Goal: Task Accomplishment & Management: Complete application form

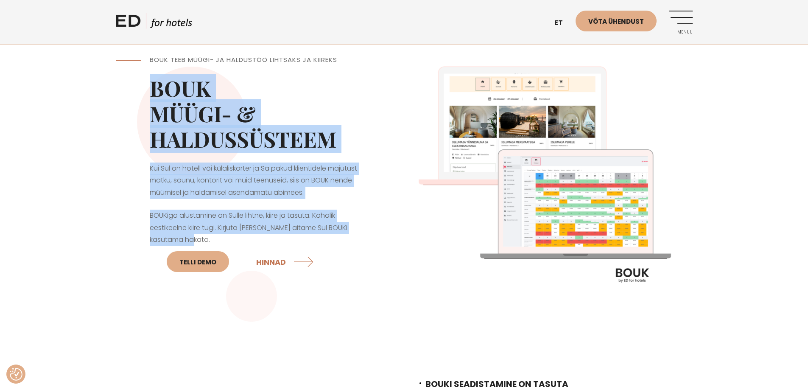
drag, startPoint x: 154, startPoint y: 86, endPoint x: 359, endPoint y: 240, distance: 256.5
click at [360, 240] on div "BOUK TEEB MÜÜGI- JA HALDUSTÖÖ LIHTSAKS JA KIIREKS BOUK MÜÜGI- & HALDUSSÜSTEEM K…" at bounding box center [260, 178] width 289 height 289
click at [299, 222] on p "BOUKiga alustamine on Sulle lihtne, kiire ja tasuta. Kohalik eestikeelne kiire …" at bounding box center [260, 244] width 221 height 68
drag, startPoint x: 175, startPoint y: 238, endPoint x: 150, endPoint y: 92, distance: 147.8
click at [149, 93] on div "BOUK TEEB MÜÜGI- JA HALDUSTÖÖ LIHTSAKS JA KIIREKS BOUK MÜÜGI- & HALDUSSÜSTEEM K…" at bounding box center [260, 178] width 289 height 289
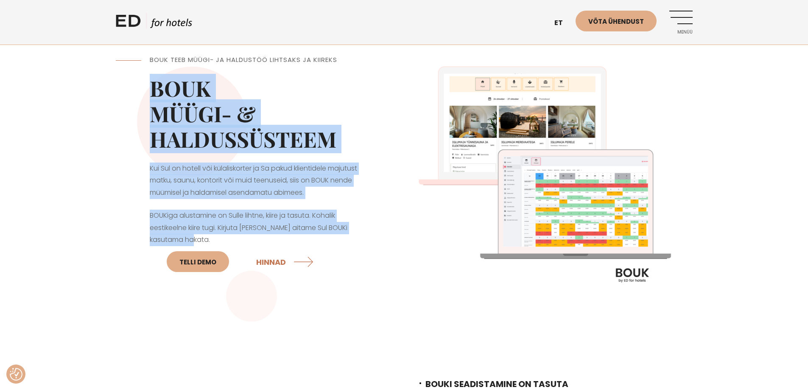
click at [300, 100] on h2 "BOUK MÜÜGI- & HALDUSSÜSTEEM" at bounding box center [260, 114] width 221 height 76
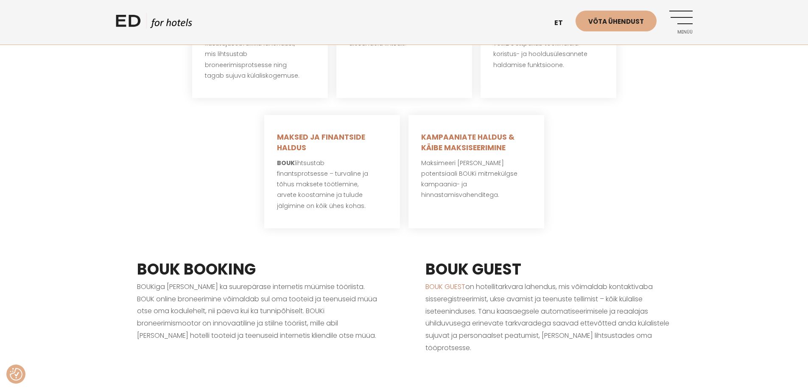
scroll to position [637, 0]
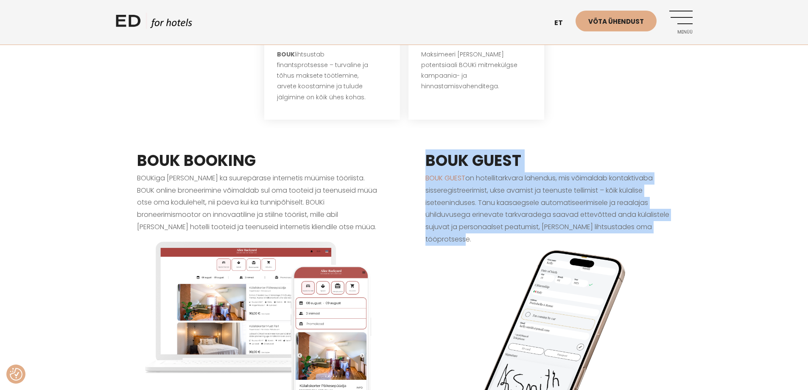
drag, startPoint x: 429, startPoint y: 152, endPoint x: 475, endPoint y: 226, distance: 87.7
click at [477, 225] on div "BOUK GUEST BOUK GUEST on hotellitarkvara lahendus, mis võimaldab kontaktivaba s…" at bounding box center [548, 307] width 289 height 359
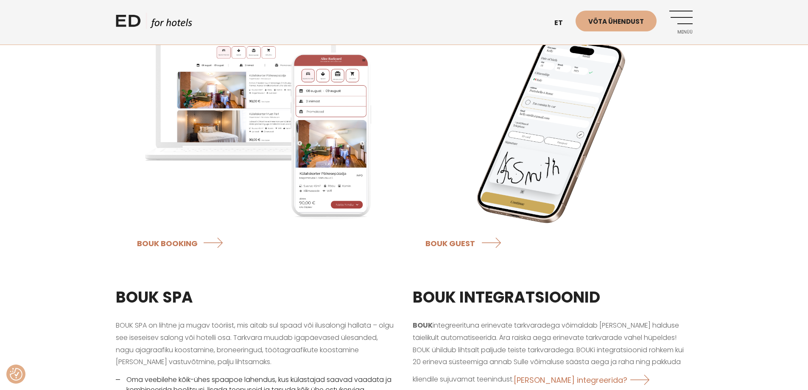
click at [411, 230] on div "BOUK GUEST BOUK GUEST on hotellitarkvara lahendus, mis võimaldab kontaktivaba s…" at bounding box center [548, 95] width 289 height 359
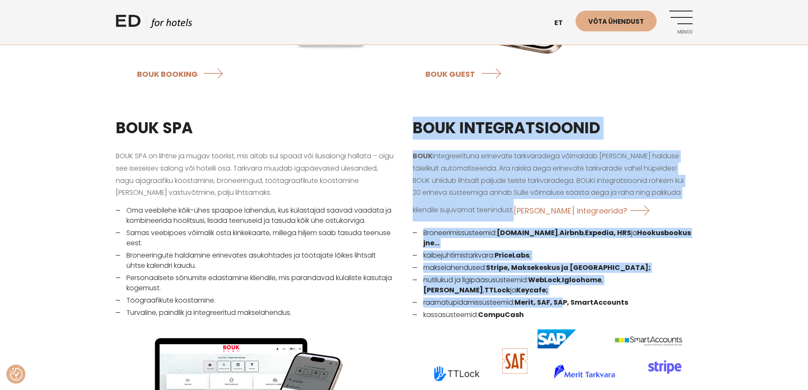
scroll to position [1019, 0]
drag, startPoint x: 417, startPoint y: 205, endPoint x: 556, endPoint y: 296, distance: 166.3
click at [558, 295] on div "BOUK INTEGRATSIOONID BOUK integreerituna erinevate tarkvaradega võimaldab müügi…" at bounding box center [552, 336] width 297 height 460
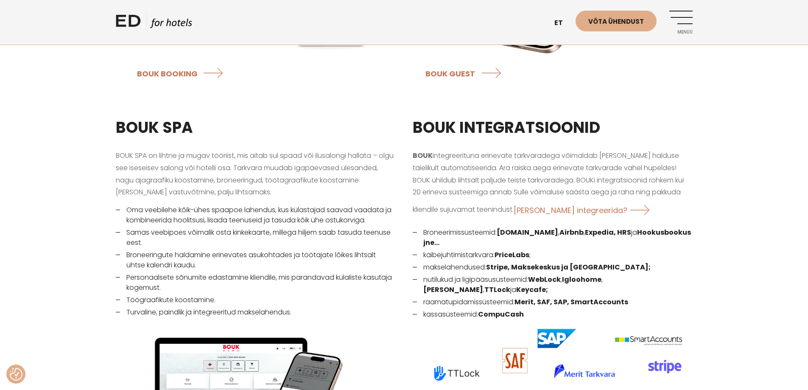
click at [391, 272] on li "Personaalsete sõnumite edastamine kliendile, mis parandavad külaliste kasutaja …" at bounding box center [256, 282] width 280 height 20
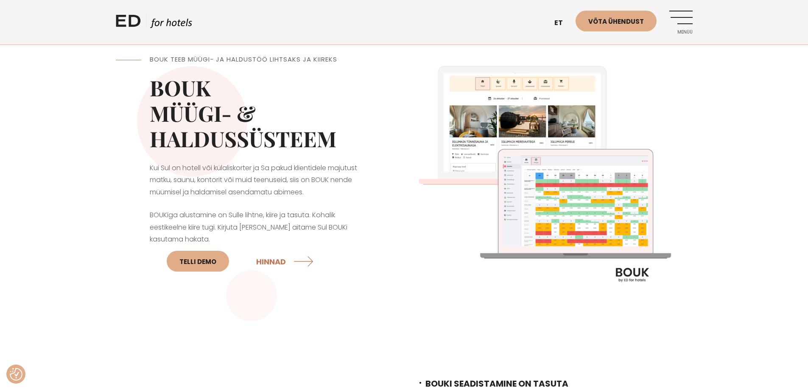
scroll to position [0, 0]
click at [684, 33] on span "Menüü" at bounding box center [681, 32] width 23 height 5
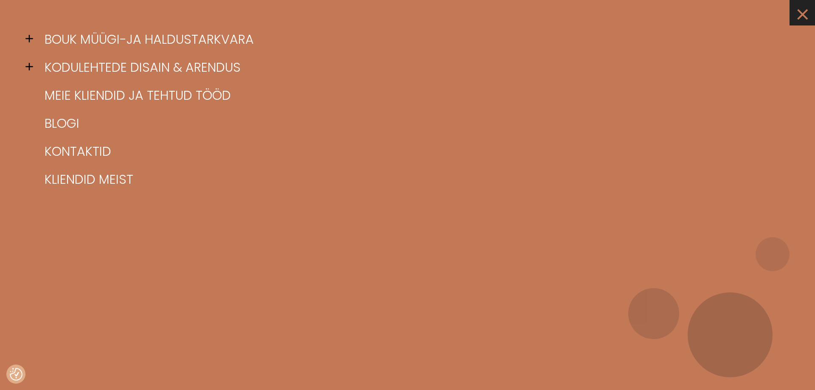
click at [808, 11] on link "×" at bounding box center [801, 12] width 25 height 25
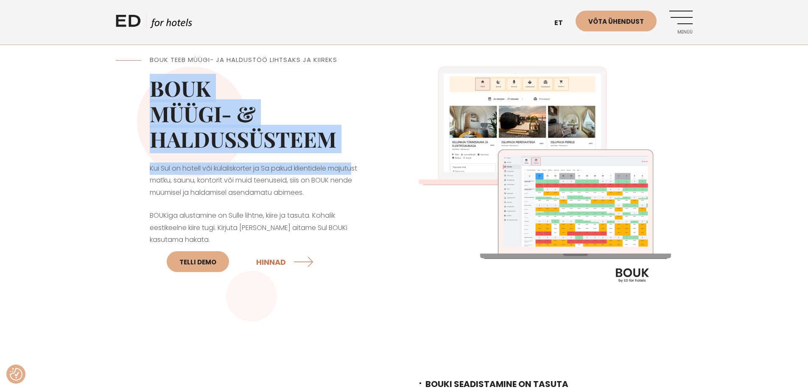
drag, startPoint x: 151, startPoint y: 87, endPoint x: 365, endPoint y: 149, distance: 222.5
click at [356, 153] on div "BOUK TEEB MÜÜGI- JA HALDUSTÖÖ LIHTSAKS JA KIIREKS BOUK MÜÜGI- & HALDUSSÜSTEEM K…" at bounding box center [260, 178] width 289 height 289
click at [402, 146] on div "BOUK TEEB MÜÜGI- JA HALDUSTÖÖ LIHTSAKS JA KIIREKS BOUK MÜÜGI- & HALDUSSÜSTEEM K…" at bounding box center [260, 178] width 289 height 289
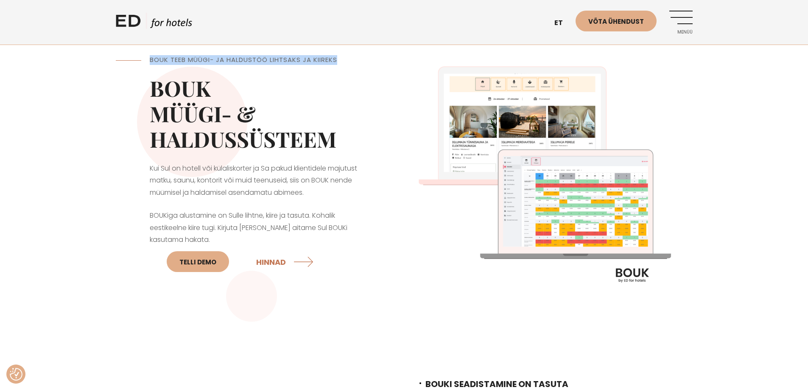
drag, startPoint x: 366, startPoint y: 61, endPoint x: 90, endPoint y: 62, distance: 275.4
click at [114, 58] on div "BOUK TEEB MÜÜGI- JA HALDUSTÖÖ LIHTSAKS JA KIIREKS BOUK MÜÜGI- & HALDUSSÜSTEEM K…" at bounding box center [404, 178] width 594 height 289
click at [88, 62] on div "BOUK TEEB MÜÜGI- JA HALDUSTÖÖ LIHTSAKS JA KIIREKS BOUK MÜÜGI- & HALDUSSÜSTEEM K…" at bounding box center [404, 178] width 808 height 289
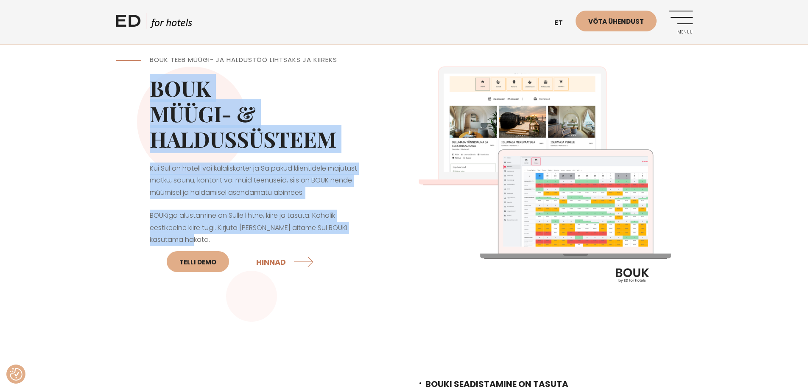
drag, startPoint x: 140, startPoint y: 79, endPoint x: 307, endPoint y: 245, distance: 235.6
click at [309, 245] on div "BOUK TEEB MÜÜGI- JA HALDUSTÖÖ LIHTSAKS JA KIIREKS BOUK MÜÜGI- & HALDUSSÜSTEEM K…" at bounding box center [260, 178] width 289 height 289
click at [219, 215] on p "BOUKiga alustamine on Sulle lihtne, kiire ja tasuta. Kohalik eestikeelne kiire …" at bounding box center [260, 244] width 221 height 68
drag, startPoint x: 178, startPoint y: 240, endPoint x: 146, endPoint y: 84, distance: 158.6
click at [147, 83] on div "BOUK TEEB MÜÜGI- JA HALDUSTÖÖ LIHTSAKS JA KIIREKS BOUK MÜÜGI- & HALDUSSÜSTEEM K…" at bounding box center [260, 178] width 289 height 289
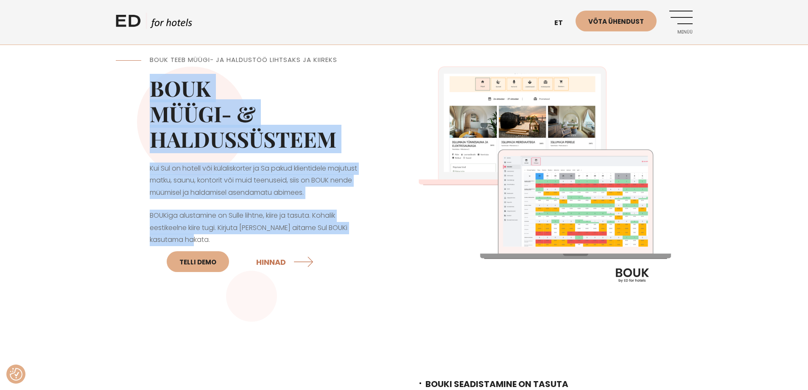
click at [141, 93] on div "BOUK TEEB MÜÜGI- JA HALDUSTÖÖ LIHTSAKS JA KIIREKS BOUK MÜÜGI- & HALDUSSÜSTEEM K…" at bounding box center [260, 178] width 289 height 289
drag, startPoint x: 142, startPoint y: 87, endPoint x: 177, endPoint y: 235, distance: 151.4
click at [177, 235] on div "BOUK TEEB MÜÜGI- JA HALDUSTÖÖ LIHTSAKS JA KIIREKS BOUK MÜÜGI- & HALDUSSÜSTEEM K…" at bounding box center [260, 178] width 289 height 289
click at [179, 235] on p "BOUKiga alustamine on Sulle lihtne, kiire ja tasuta. Kohalik eestikeelne kiire …" at bounding box center [260, 244] width 221 height 68
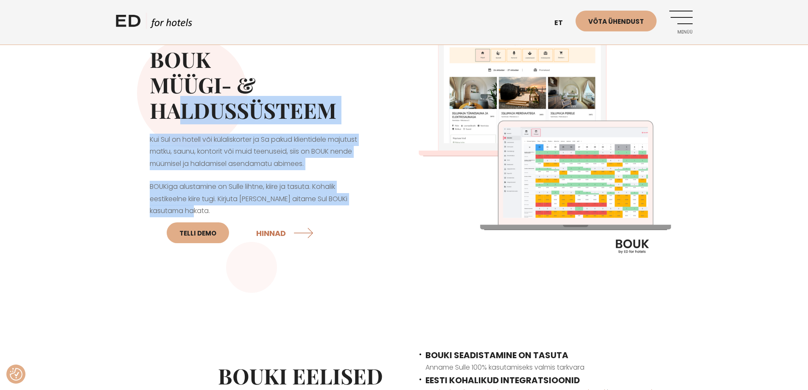
scroll to position [42, 0]
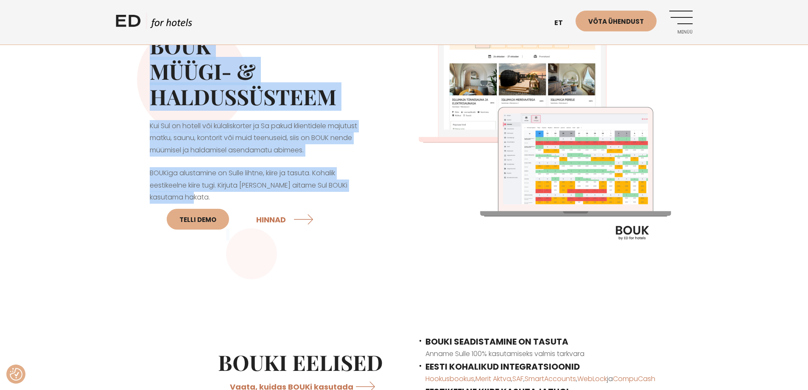
drag, startPoint x: 189, startPoint y: 239, endPoint x: 114, endPoint y: 53, distance: 200.3
click at [114, 53] on div "BOUK TEEB MÜÜGI- JA HALDUSTÖÖ LIHTSAKS JA KIIREKS BOUK MÜÜGI- & HALDUSSÜSTEEM K…" at bounding box center [404, 136] width 594 height 289
click at [93, 121] on div "BOUK TEEB MÜÜGI- JA HALDUSTÖÖ LIHTSAKS JA KIIREKS BOUK MÜÜGI- & HALDUSSÜSTEEM K…" at bounding box center [404, 136] width 808 height 289
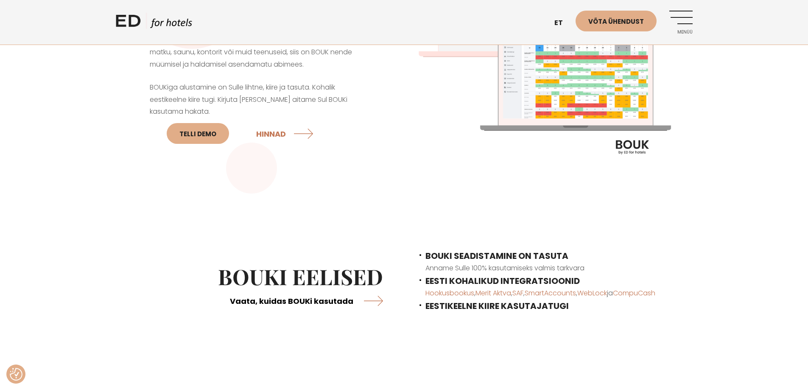
scroll to position [212, 0]
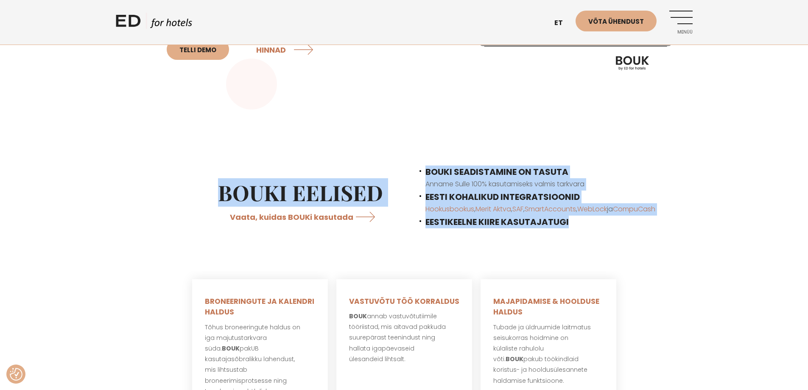
drag, startPoint x: 201, startPoint y: 189, endPoint x: 604, endPoint y: 228, distance: 404.7
click at [595, 242] on div "BOUKi EELISED Vaata, kuidas BOUKi kasutada BOUKI SEADISTAMINE ON TASUTA Anname …" at bounding box center [404, 196] width 577 height 105
click at [570, 231] on div "BOUKI SEADISTAMINE ON TASUTA Anname Sulle 100% kasutamiseks valmis tarkvara EES…" at bounding box center [548, 196] width 289 height 105
drag, startPoint x: 410, startPoint y: 200, endPoint x: 165, endPoint y: 151, distance: 250.6
click at [165, 150] on div "BOUKi EELISED Vaata, kuidas BOUKi kasutada BOUKI SEADISTAMINE ON TASUTA Anname …" at bounding box center [404, 196] width 577 height 105
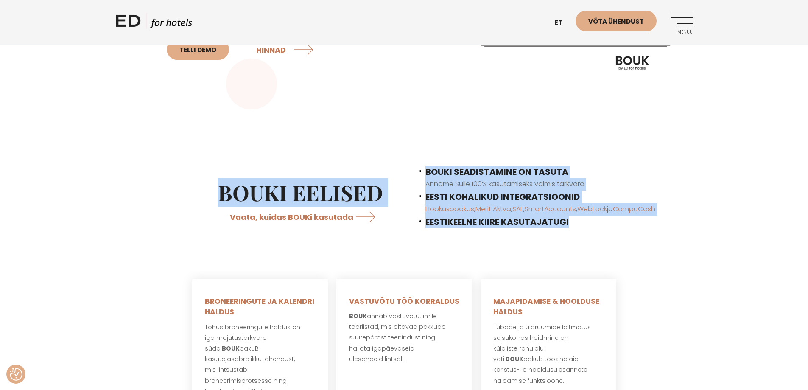
drag, startPoint x: 151, startPoint y: 174, endPoint x: 135, endPoint y: 190, distance: 22.5
click at [150, 174] on div "BOUKi EELISED Vaata, kuidas BOUKi kasutada" at bounding box center [260, 204] width 289 height 90
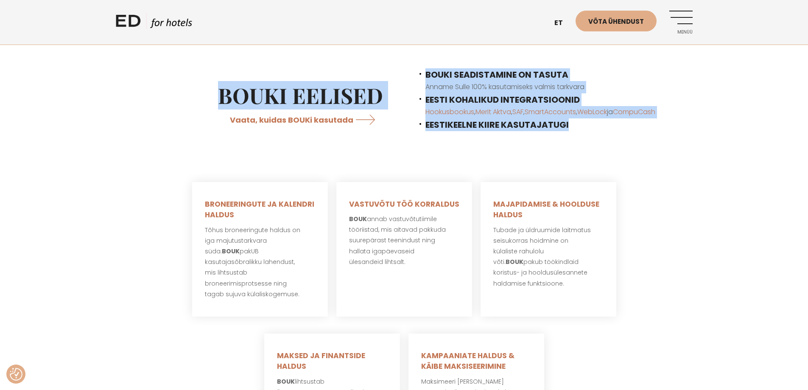
scroll to position [382, 0]
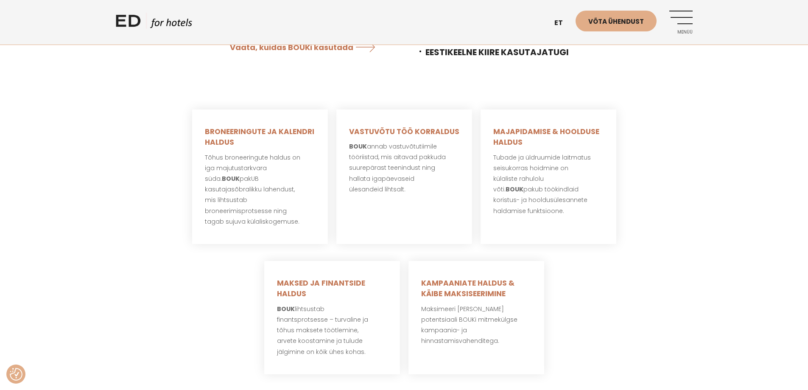
click at [137, 197] on div "BRONEERINGUTE JA KALENDRI HALDUS Tõhus broneeringute haldus on iga majutustarkv…" at bounding box center [404, 177] width 577 height 152
drag, startPoint x: 190, startPoint y: 127, endPoint x: 560, endPoint y: 216, distance: 380.1
click at [560, 216] on div "BRONEERINGUTE JA KALENDRI HALDUS Tõhus broneeringute haldus on iga majutustarkv…" at bounding box center [404, 177] width 577 height 152
click at [540, 220] on div "MAJAPIDAMISE & HOOLDUSE HALDUS Tubade ja üldruumide laitmatus seisukorras hoidm…" at bounding box center [549, 176] width 136 height 135
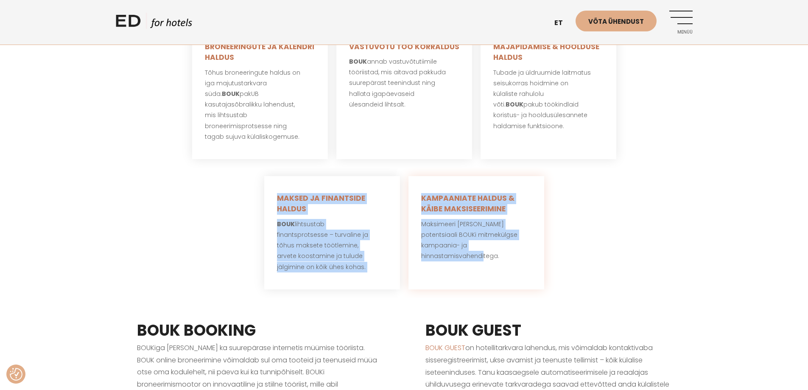
drag, startPoint x: 250, startPoint y: 187, endPoint x: 518, endPoint y: 257, distance: 277.2
click at [518, 257] on div "MAKSED JA FINANTSIDE HALDUS BOUK lihtsustab finantsprotsesse – turvaline ja tõh…" at bounding box center [404, 233] width 577 height 130
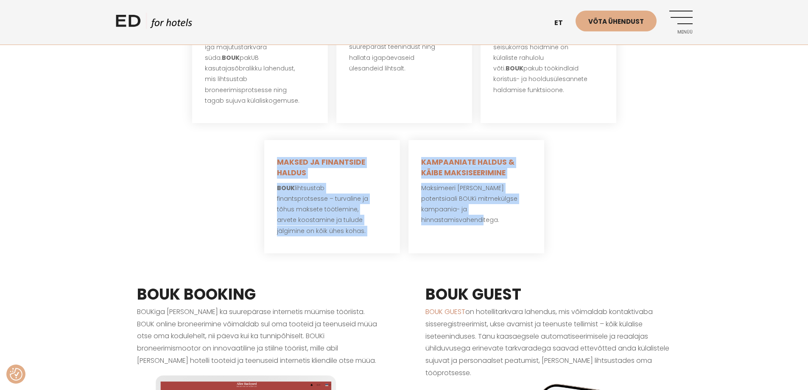
scroll to position [552, 0]
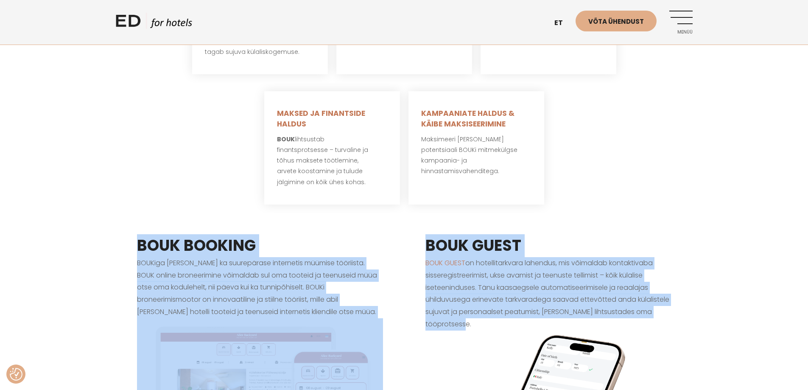
drag, startPoint x: 93, startPoint y: 225, endPoint x: 502, endPoint y: 320, distance: 419.1
click at [522, 314] on div "BOUK BOOKING BOUKiga saad kaasa ka suurepärase internetis müümise tööriista. BO…" at bounding box center [404, 392] width 808 height 359
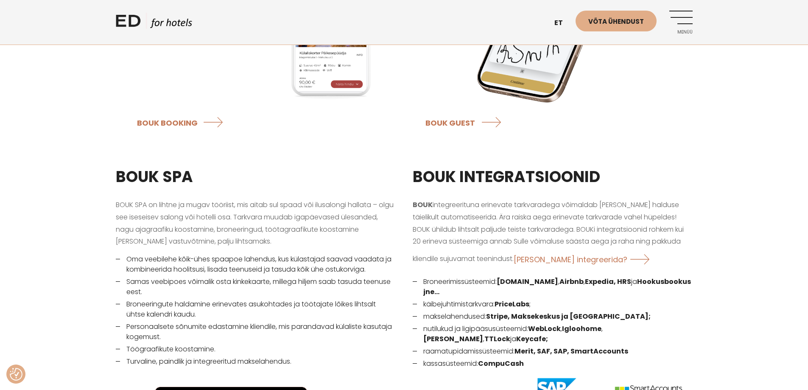
scroll to position [1019, 0]
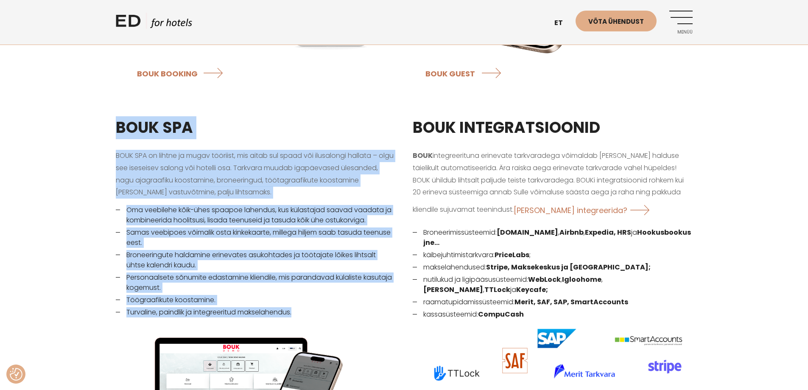
drag, startPoint x: 103, startPoint y: 121, endPoint x: 472, endPoint y: 229, distance: 384.2
click at [328, 307] on div "BOUK SPA BOUK SPA on lihtne ja mugav tööriist, mis aitab sul spaad või ilusalon…" at bounding box center [404, 336] width 808 height 460
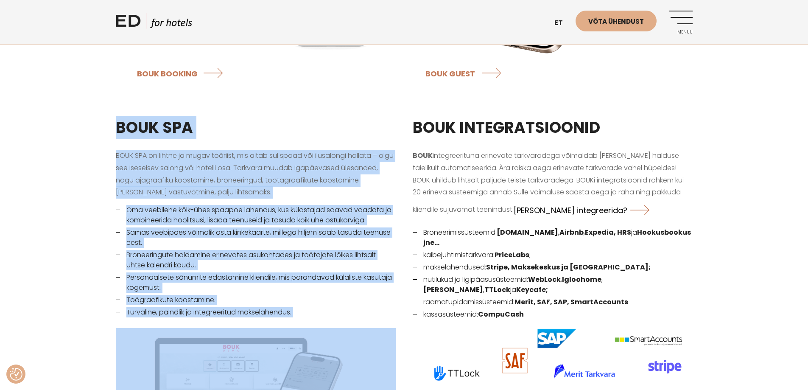
click at [517, 203] on p "BOUK integreerituna erinevate tarkvaradega võimaldab müügi ja halduse täielikul…" at bounding box center [553, 185] width 280 height 71
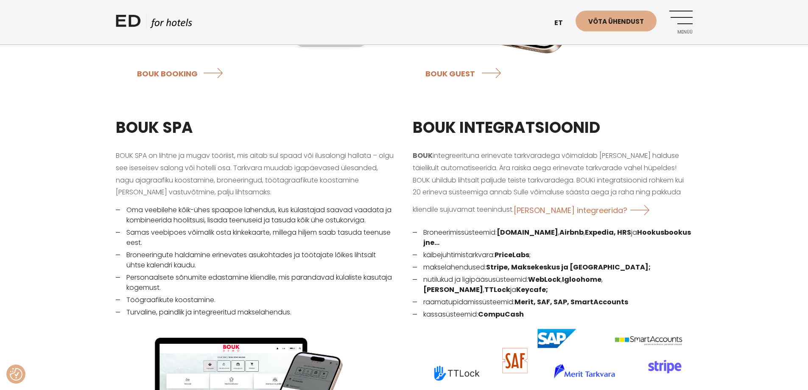
click at [494, 150] on p "BOUK integreerituna erinevate tarkvaradega võimaldab müügi ja halduse täielikul…" at bounding box center [553, 185] width 280 height 71
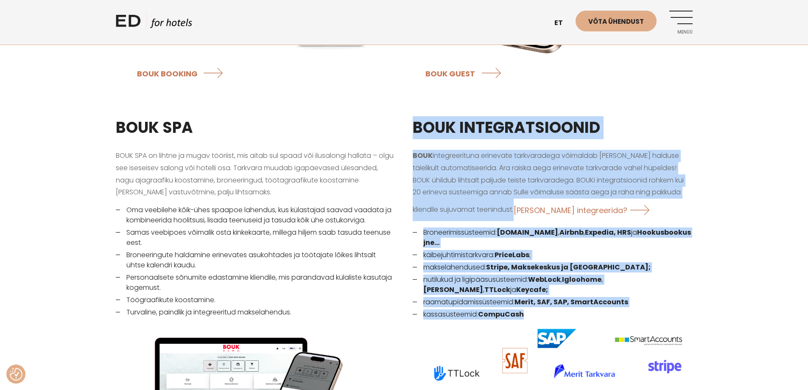
drag, startPoint x: 413, startPoint y: 116, endPoint x: 703, endPoint y: 280, distance: 332.6
click at [639, 299] on div "BOUK INTEGRATSIOONID BOUK integreerituna erinevate tarkvaradega võimaldab müügi…" at bounding box center [552, 336] width 297 height 460
click at [758, 246] on div "BOUK SPA BOUK SPA on lihtne ja mugav tööriist, mis aitab sul spaad või ilusalon…" at bounding box center [404, 336] width 808 height 460
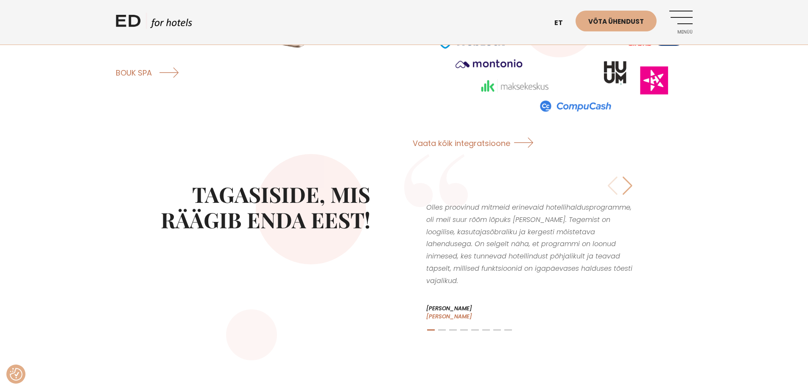
scroll to position [1443, 0]
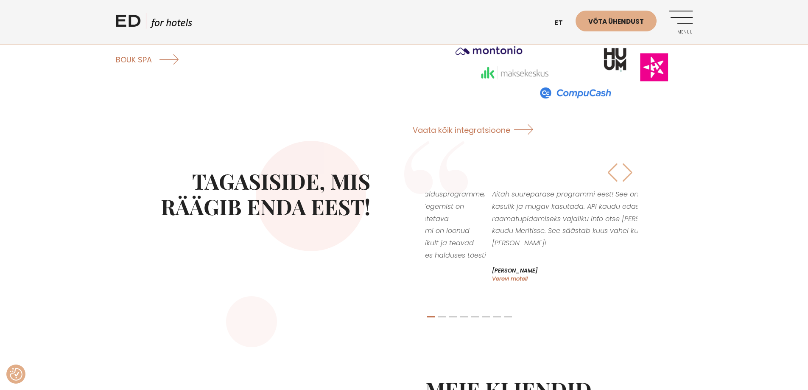
drag, startPoint x: 586, startPoint y: 252, endPoint x: 439, endPoint y: 205, distance: 154.1
click at [439, 205] on div "Olles proovinud mitmeid erinevaid hotellihaldusprogramme, oli meil suur rõõm lõ…" at bounding box center [385, 248] width 212 height 138
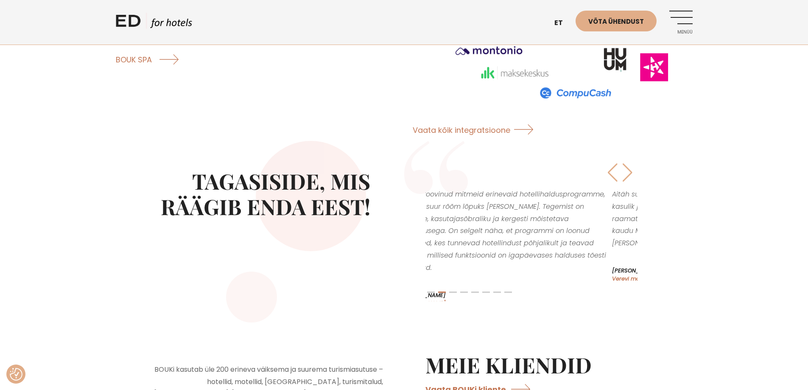
drag, startPoint x: 629, startPoint y: 208, endPoint x: 654, endPoint y: 208, distance: 24.2
click at [654, 208] on div "Olles proovinud mitmeid erinevaid hotellihaldusprogramme, oli meil suur rõõm lõ…" at bounding box center [548, 236] width 289 height 190
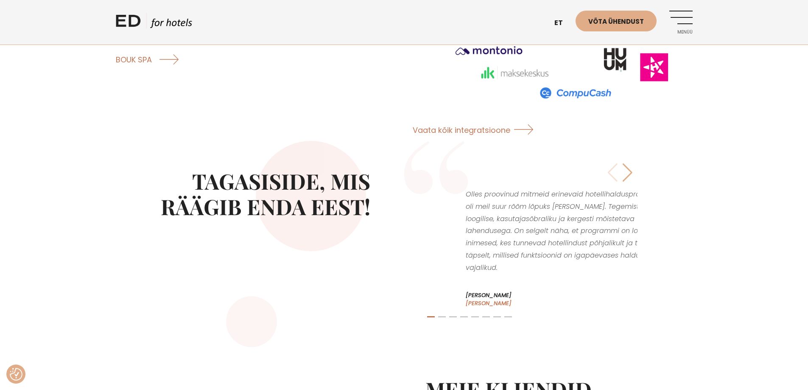
drag, startPoint x: 426, startPoint y: 183, endPoint x: 494, endPoint y: 218, distance: 76.1
click at [502, 220] on p "Olles proovinud mitmeid erinevaid hotellihaldusprogramme, oli meil suur rõõm lõ…" at bounding box center [571, 231] width 210 height 86
drag, startPoint x: 429, startPoint y: 182, endPoint x: 449, endPoint y: 227, distance: 50.3
click at [449, 227] on p "Olles proovinud mitmeid erinevaid hotellihaldusprogramme, oli meil suur rõõm lõ…" at bounding box center [547, 231] width 210 height 86
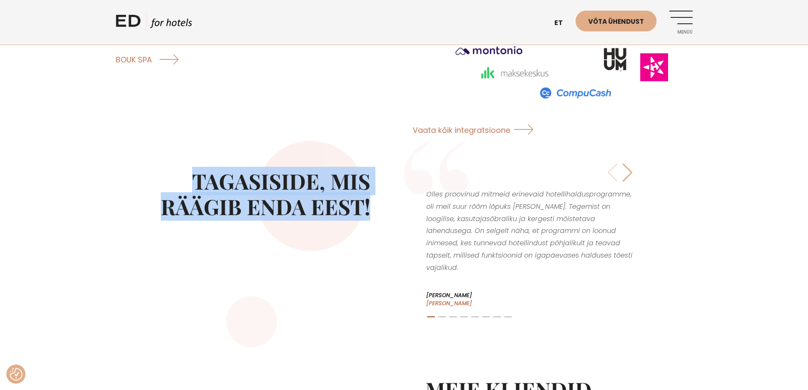
drag, startPoint x: 196, startPoint y: 174, endPoint x: 329, endPoint y: 194, distance: 135.2
click at [390, 196] on div "Tagasiside, mis räägib enda eest!" at bounding box center [260, 248] width 289 height 215
click at [321, 192] on h2 "Tagasiside, mis räägib enda eest!" at bounding box center [243, 193] width 255 height 51
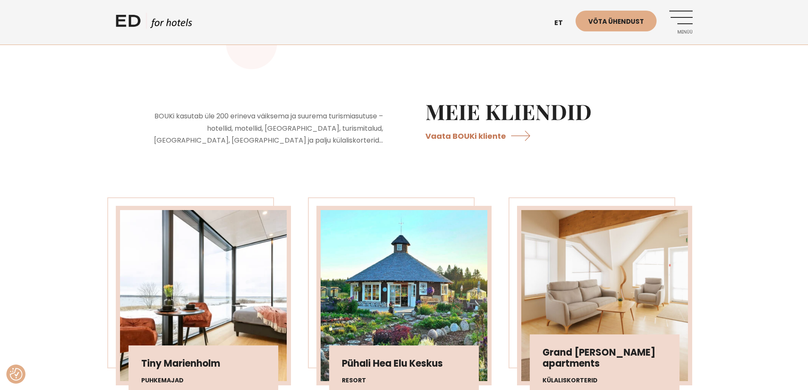
scroll to position [1655, 0]
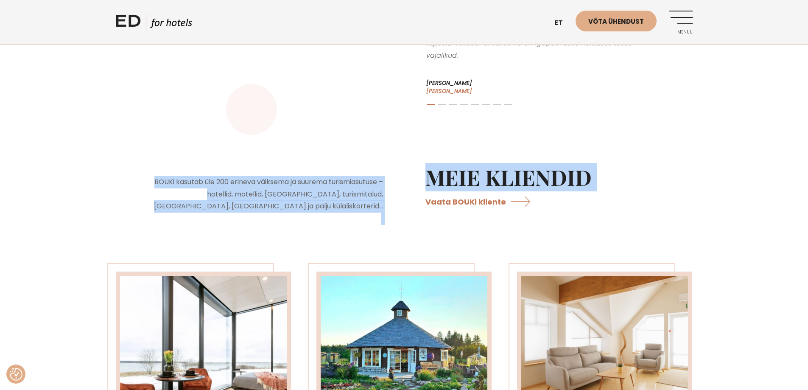
drag, startPoint x: 172, startPoint y: 170, endPoint x: 430, endPoint y: 226, distance: 264.1
click at [539, 197] on div "BOUKi kasutab üle 200 erineva väiksema ja suurema turismiasutuse – hotellid, mo…" at bounding box center [404, 194] width 577 height 103
click at [386, 219] on div "BOUKi kasutab üle 200 erineva väiksema ja suurema turismiasutuse – hotellid, mo…" at bounding box center [260, 200] width 289 height 91
drag, startPoint x: 129, startPoint y: 172, endPoint x: 620, endPoint y: 191, distance: 490.9
click at [620, 191] on div "BOUKi kasutab üle 200 erineva väiksema ja suurema turismiasutuse – hotellid, mo…" at bounding box center [404, 194] width 577 height 103
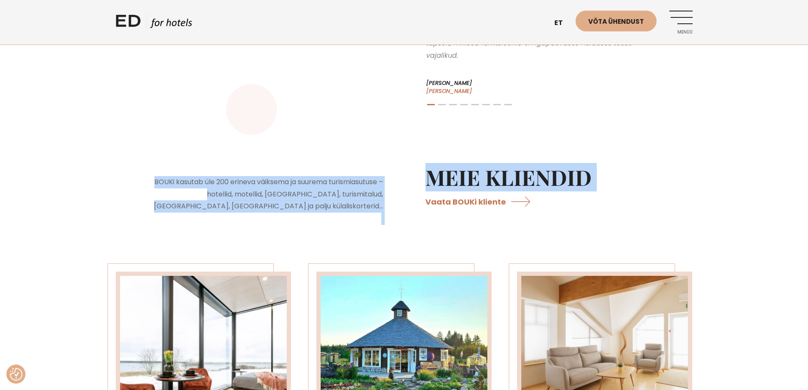
drag, startPoint x: 382, startPoint y: 216, endPoint x: 346, endPoint y: 209, distance: 36.7
click at [382, 216] on div "BOUKi kasutab üle 200 erineva väiksema ja suurema turismiasutuse – hotellid, mo…" at bounding box center [260, 200] width 289 height 91
click at [135, 155] on div "BOUKi kasutab üle 200 erineva väiksema ja suurema turismiasutuse – hotellid, mo…" at bounding box center [260, 200] width 289 height 91
click at [141, 165] on div "BOUKi kasutab üle 200 erineva väiksema ja suurema turismiasutuse – hotellid, mo…" at bounding box center [260, 200] width 289 height 91
drag, startPoint x: 148, startPoint y: 171, endPoint x: 612, endPoint y: 166, distance: 464.3
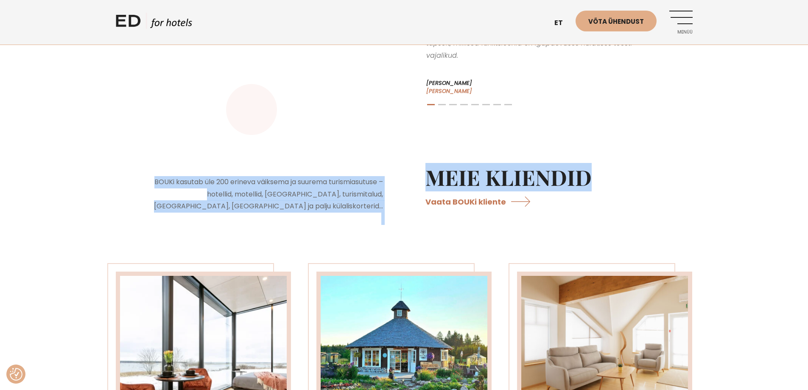
click at [612, 166] on div "BOUKi kasutab üle 200 erineva väiksema ja suurema turismiasutuse – hotellid, mo…" at bounding box center [404, 194] width 577 height 103
click at [397, 195] on div "BOUKi kasutab üle 200 erineva väiksema ja suurema turismiasutuse – hotellid, mo…" at bounding box center [260, 200] width 289 height 91
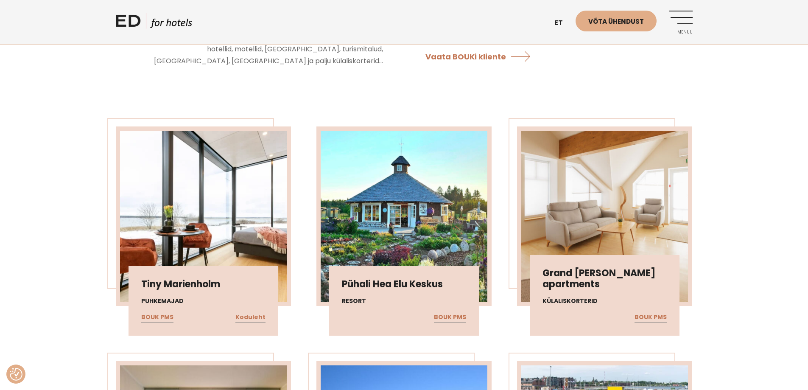
scroll to position [1867, 0]
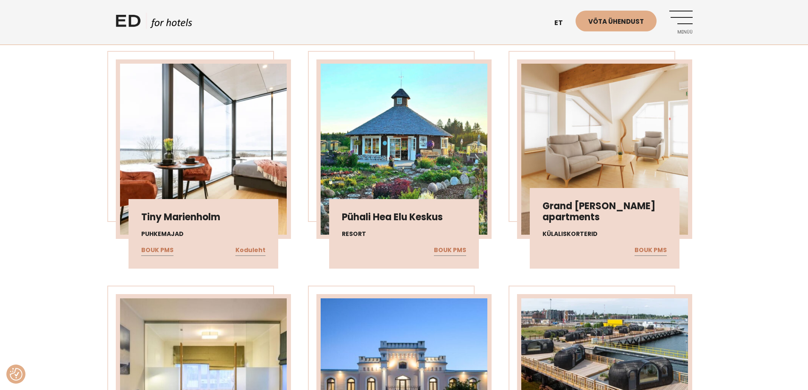
click at [301, 204] on div "Tiny Marienholm Puhkemajad BOUK PMS Koduleht Pühali Hea Elu Keskus Resort BOUK …" at bounding box center [404, 281] width 603 height 469
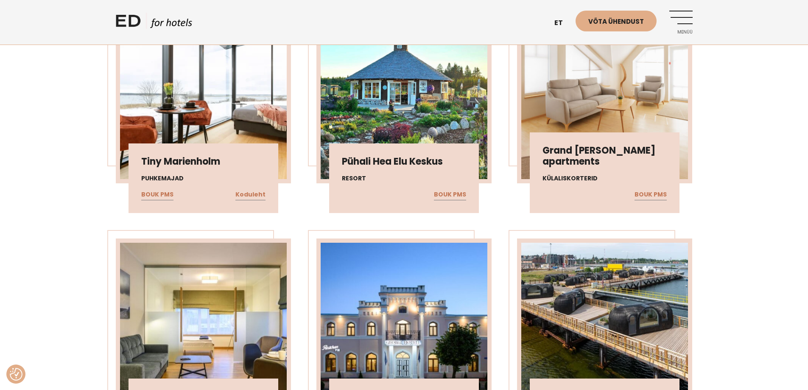
scroll to position [2037, 0]
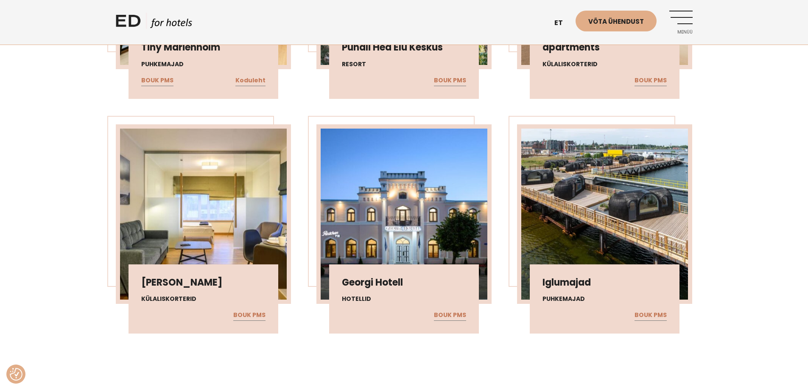
click at [299, 204] on div "Tiny Marienholm Puhkemajad BOUK PMS Koduleht Pühali Hea Elu Keskus Resort BOUK …" at bounding box center [404, 111] width 603 height 469
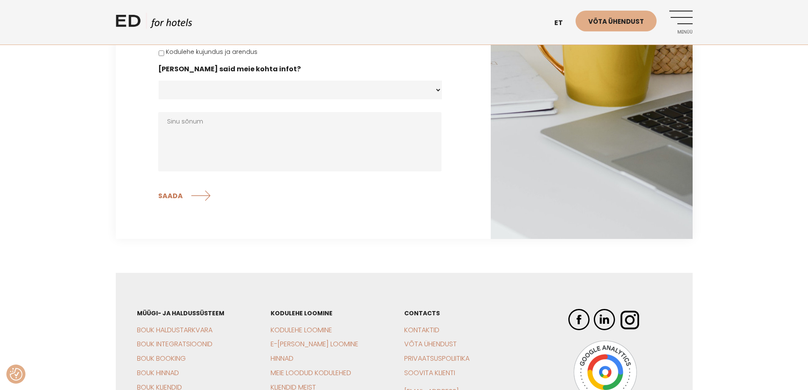
scroll to position [2700, 0]
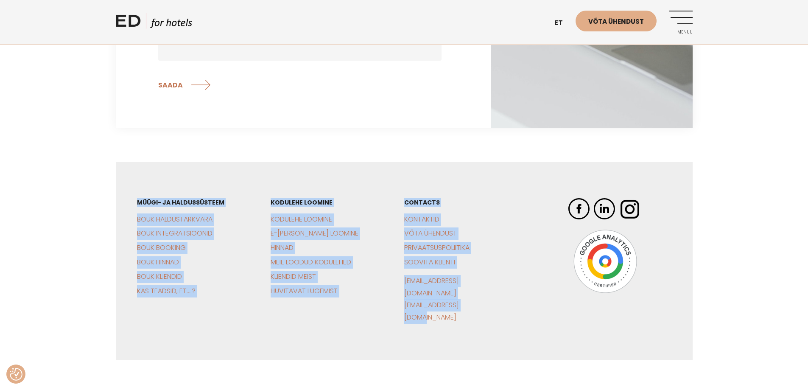
drag, startPoint x: 508, startPoint y: 282, endPoint x: 90, endPoint y: 187, distance: 428.7
click at [90, 187] on div "Müügi- ja haldussüsteem BOUK Haldustarkvara BOUK Integratsioonid BOUK Booking B…" at bounding box center [404, 293] width 808 height 263
click at [105, 171] on div "Müügi- ja haldussüsteem BOUK Haldustarkvara BOUK Integratsioonid BOUK Booking B…" at bounding box center [404, 293] width 808 height 263
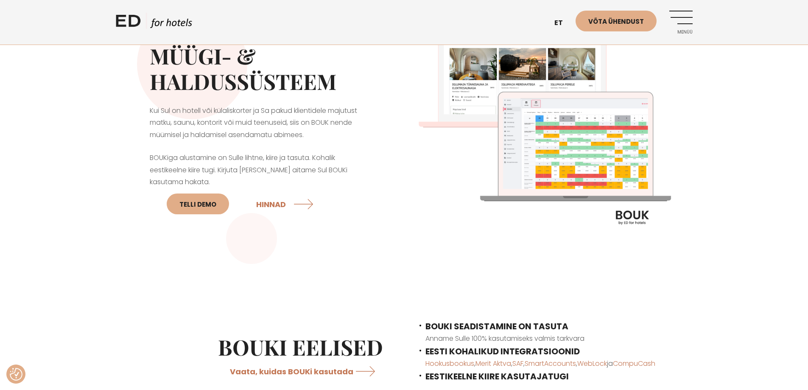
scroll to position [0, 0]
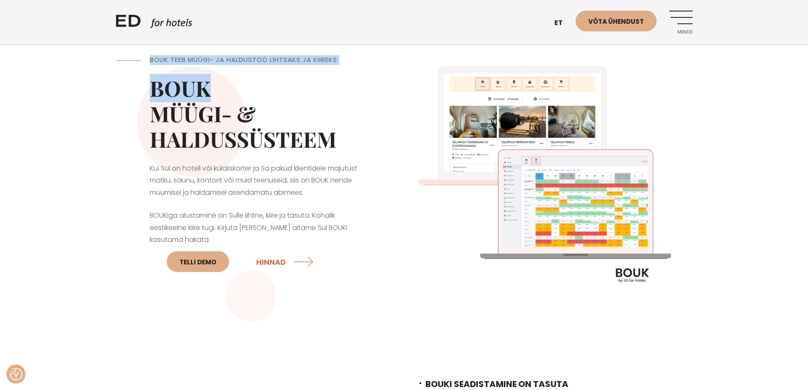
drag, startPoint x: 85, startPoint y: 65, endPoint x: 359, endPoint y: 66, distance: 274.2
click at [359, 66] on div "BOUK TEEB MÜÜGI- JA HALDUSTÖÖ LIHTSAKS JA KIIREKS BOUK MÜÜGI- & HALDUSSÜSTEEM K…" at bounding box center [404, 178] width 808 height 289
click at [367, 58] on h5 "BOUK TEEB MÜÜGI- JA HALDUSTÖÖ LIHTSAKS JA KIIREKS" at bounding box center [260, 60] width 221 height 10
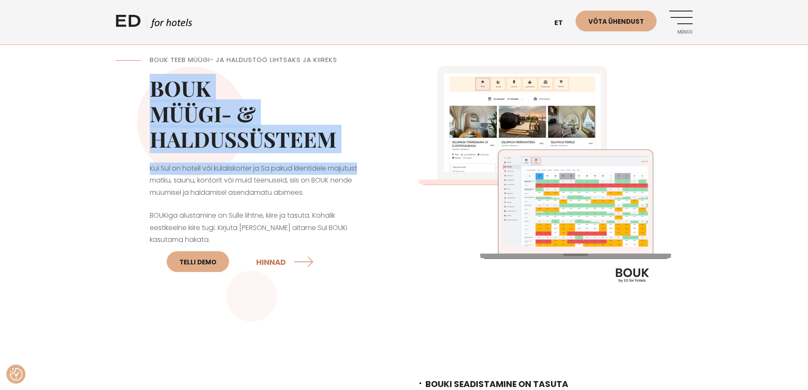
drag, startPoint x: 148, startPoint y: 86, endPoint x: 390, endPoint y: 157, distance: 253.1
click at [390, 157] on div "BOUK TEEB MÜÜGI- JA HALDUSTÖÖ LIHTSAKS JA KIIREKS BOUK MÜÜGI- & HALDUSSÜSTEEM K…" at bounding box center [260, 178] width 289 height 289
click at [253, 148] on h2 "BOUK MÜÜGI- & HALDUSSÜSTEEM" at bounding box center [260, 114] width 221 height 76
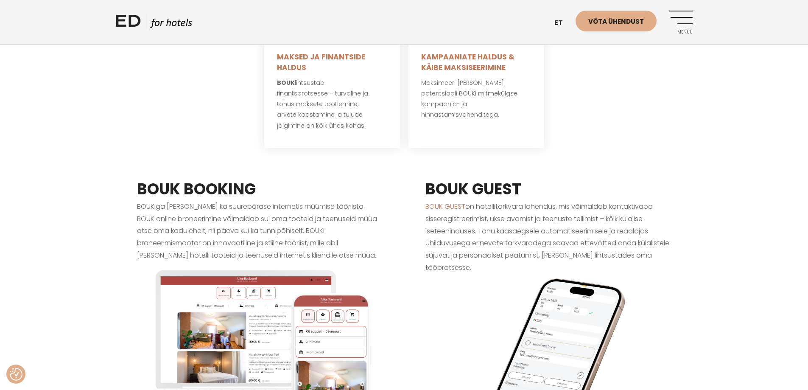
scroll to position [594, 0]
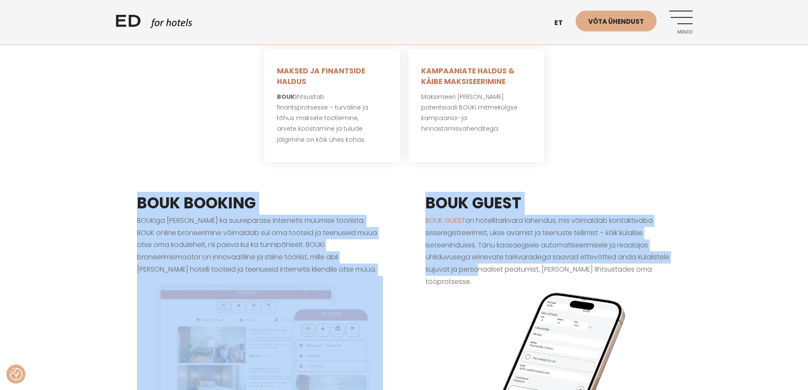
drag, startPoint x: 295, startPoint y: 206, endPoint x: 475, endPoint y: 257, distance: 187.0
click at [475, 257] on div "BOUK BOOKING BOUKiga saad kaasa ka suurepärase internetis müümise tööriista. BO…" at bounding box center [404, 350] width 577 height 359
click at [468, 258] on p "BOUK GUEST on hotellitarkvara lahendus, mis võimaldab kontaktivaba sisseregistr…" at bounding box center [549, 362] width 246 height 294
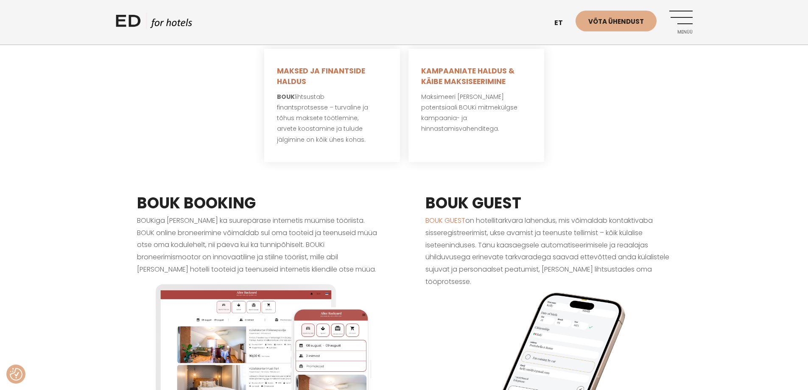
click at [472, 273] on p "BOUK GUEST on hotellitarkvara lahendus, mis võimaldab kontaktivaba sisseregistr…" at bounding box center [549, 362] width 246 height 294
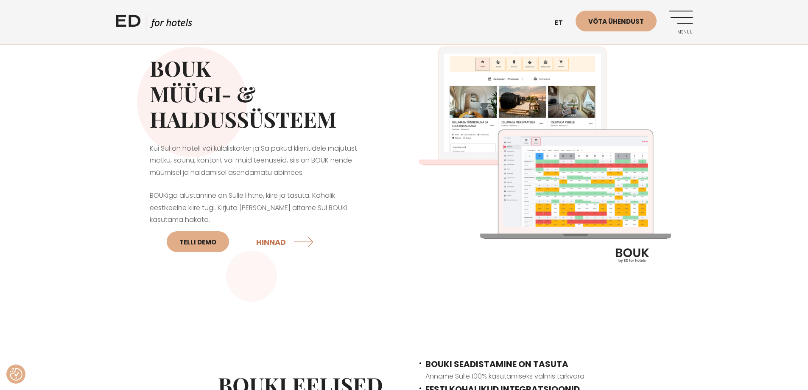
scroll to position [0, 0]
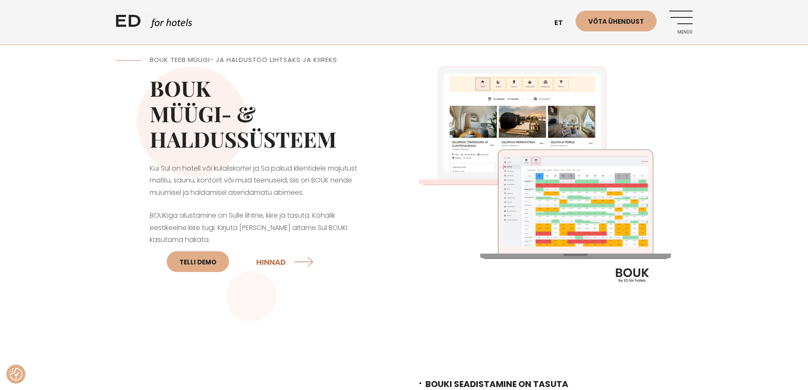
click at [688, 16] on link "Menüü" at bounding box center [681, 22] width 23 height 23
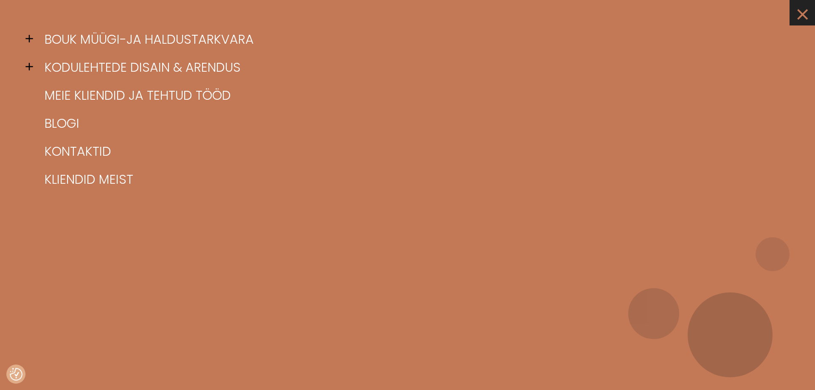
click at [808, 10] on link "×" at bounding box center [801, 12] width 25 height 25
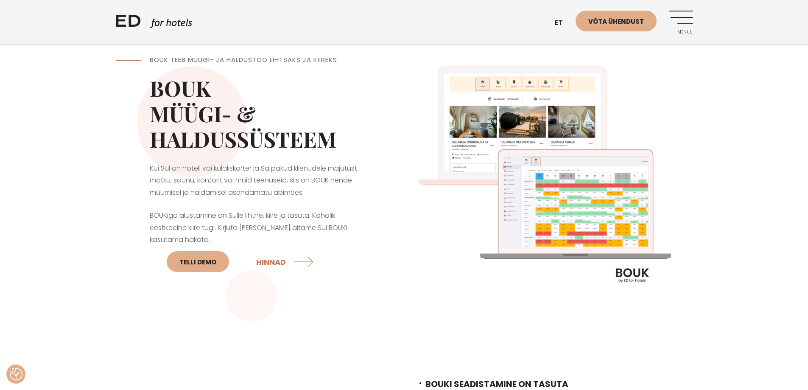
click at [291, 166] on p "Kui Sul on hotell või külaliskorter ja Sa pakud klientidele majutust matku, sau…" at bounding box center [260, 181] width 221 height 36
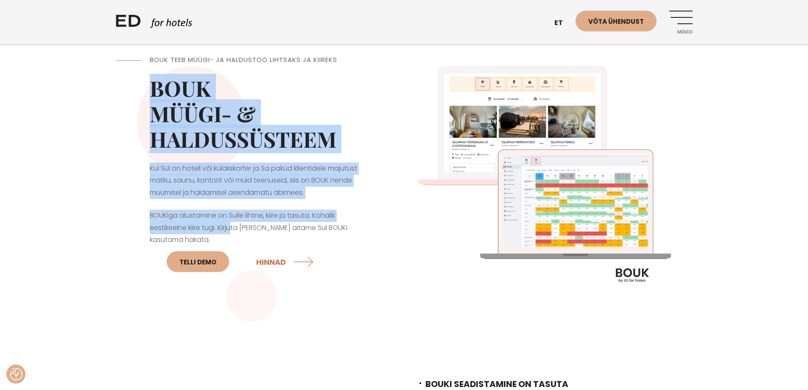
drag, startPoint x: 151, startPoint y: 93, endPoint x: 186, endPoint y: 235, distance: 146.9
click at [221, 237] on div "BOUK TEEB MÜÜGI- JA HALDUSTÖÖ LIHTSAKS JA KIIREKS BOUK MÜÜGI- & HALDUSSÜSTEEM K…" at bounding box center [260, 178] width 289 height 289
click at [181, 234] on p "BOUKiga alustamine on Sulle lihtne, kiire ja tasuta. Kohalik eestikeelne kiire …" at bounding box center [260, 244] width 221 height 68
drag, startPoint x: 170, startPoint y: 243, endPoint x: 135, endPoint y: 78, distance: 168.3
click at [135, 78] on div "BOUK TEEB MÜÜGI- JA HALDUSTÖÖ LIHTSAKS JA KIIREKS BOUK MÜÜGI- & HALDUSSÜSTEEM K…" at bounding box center [260, 178] width 289 height 289
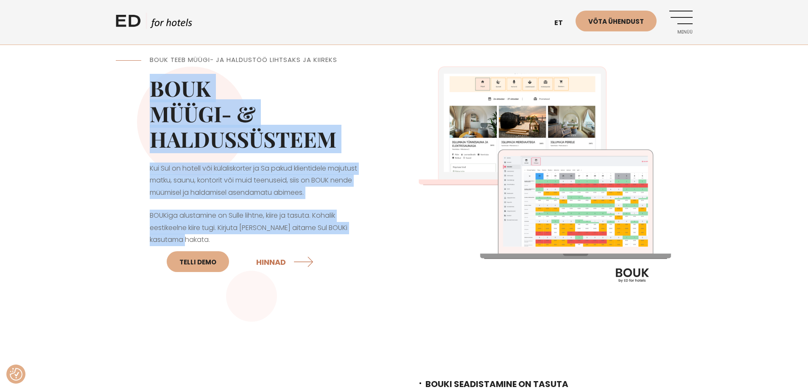
click at [106, 112] on div "BOUK TEEB MÜÜGI- JA HALDUSTÖÖ LIHTSAKS JA KIIREKS BOUK MÜÜGI- & HALDUSSÜSTEEM K…" at bounding box center [404, 178] width 808 height 289
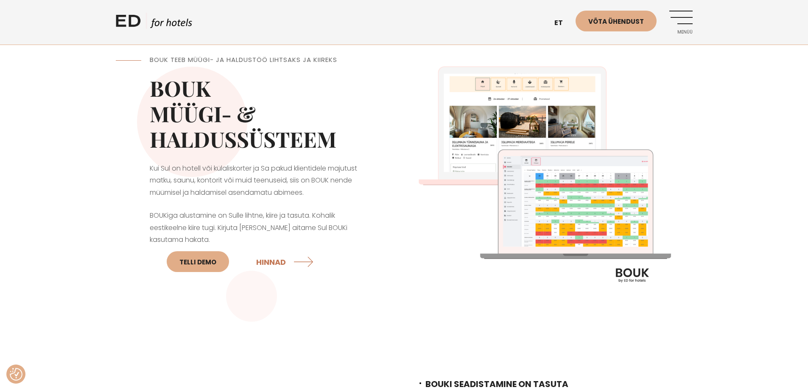
click at [163, 29] on link "ED HOTELS" at bounding box center [154, 23] width 76 height 21
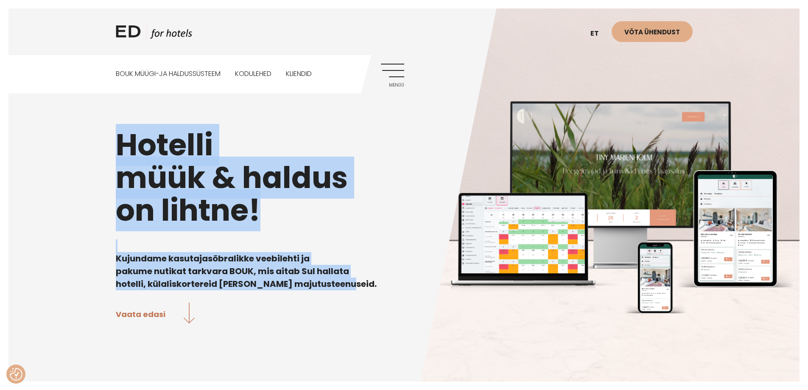
drag, startPoint x: 250, startPoint y: 191, endPoint x: 340, endPoint y: 284, distance: 128.8
click at [340, 284] on div "Hotelli müük & haldus on lihtne! Kujundame kasutajasõbralikke veebilehti ja pak…" at bounding box center [404, 195] width 577 height 260
click at [295, 269] on b "Kujundame kasutajasõbralikke veebilehti ja pakume nutikat tarkvara BOUK, mis ai…" at bounding box center [246, 271] width 261 height 37
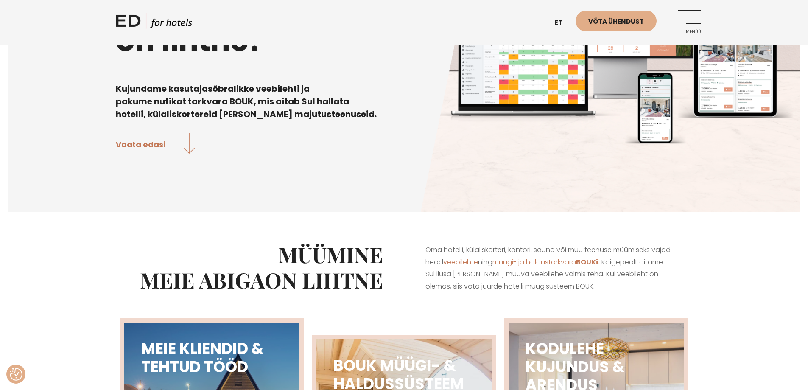
scroll to position [297, 0]
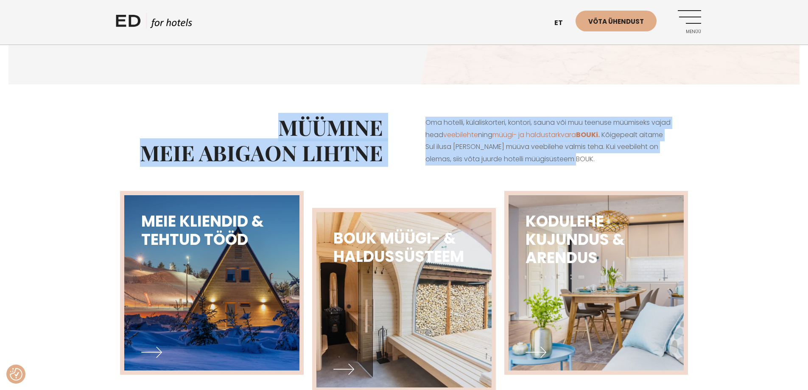
drag, startPoint x: 449, startPoint y: 149, endPoint x: 360, endPoint y: 149, distance: 88.3
click at [251, 106] on div "MÜÜMINE MEIE ABIGA ON LIHTNE Oma hotelli, külaliskorteri, kontori, sauna või mu…" at bounding box center [404, 139] width 577 height 93
click at [471, 166] on p "Oma hotelli, külaliskorteri, kontori, sauna või muu teenuse müümiseks vajad hea…" at bounding box center [549, 141] width 246 height 49
drag, startPoint x: 502, startPoint y: 169, endPoint x: 251, endPoint y: 117, distance: 256.2
click at [251, 117] on div "MÜÜMINE MEIE ABIGA ON LIHTNE Oma hotelli, külaliskorteri, kontori, sauna või mu…" at bounding box center [404, 139] width 577 height 93
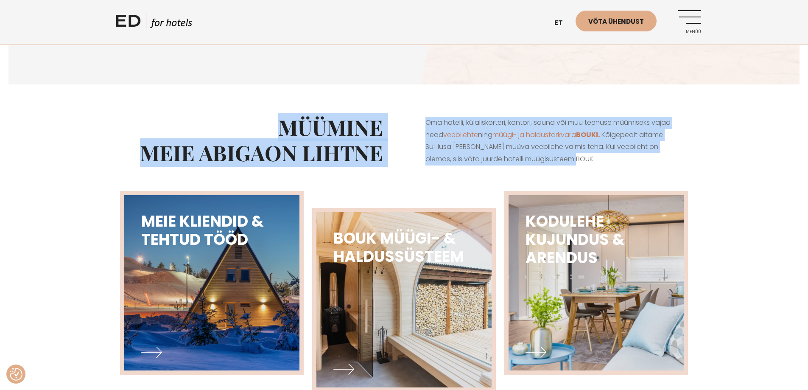
click at [411, 140] on div "Oma hotelli, külaliskorteri, kontori, sauna või muu teenuse müümiseks vajad hea…" at bounding box center [548, 140] width 289 height 91
drag, startPoint x: 422, startPoint y: 152, endPoint x: 610, endPoint y: 197, distance: 193.9
click at [610, 187] on div "MÜÜMINE MEIE ABIGA ON LIHTNE Oma hotelli, külaliskorteri, kontori, sauna või mu…" at bounding box center [404, 139] width 577 height 93
click at [601, 166] on p "Oma hotelli, külaliskorteri, kontori, sauna või muu teenuse müümiseks vajad hea…" at bounding box center [549, 141] width 246 height 49
drag, startPoint x: 599, startPoint y: 181, endPoint x: 263, endPoint y: 132, distance: 339.2
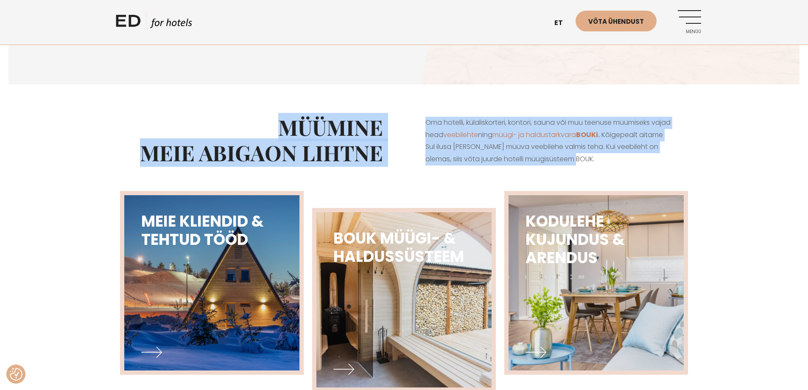
click at [262, 133] on div "MÜÜMINE MEIE ABIGA ON LIHTNE Oma hotelli, külaliskorteri, kontori, sauna või mu…" at bounding box center [404, 139] width 577 height 93
click at [434, 152] on p "Oma hotelli, külaliskorteri, kontori, sauna või muu teenuse müümiseks vajad hea…" at bounding box center [549, 141] width 246 height 49
drag, startPoint x: 321, startPoint y: 135, endPoint x: 613, endPoint y: 194, distance: 298.2
click at [613, 187] on div "MÜÜMINE MEIE ABIGA ON LIHTNE Oma hotelli, külaliskorteri, kontori, sauna või mu…" at bounding box center [404, 139] width 577 height 93
click at [600, 166] on p "Oma hotelli, külaliskorteri, kontori, sauna või muu teenuse müümiseks vajad hea…" at bounding box center [549, 141] width 246 height 49
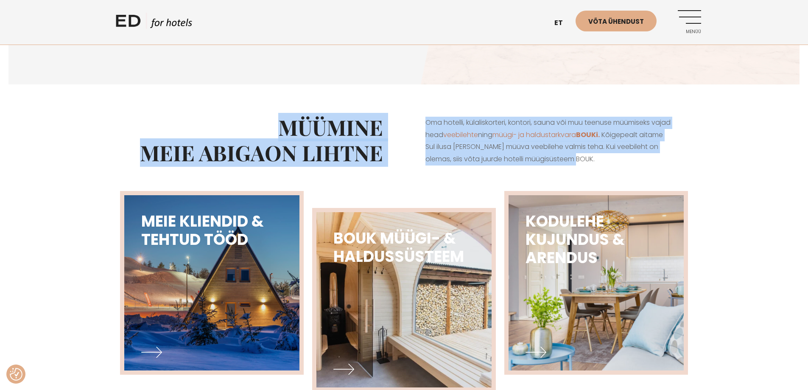
drag, startPoint x: 607, startPoint y: 183, endPoint x: 413, endPoint y: 152, distance: 196.9
click at [274, 129] on div "MÜÜMINE MEIE ABIGA ON LIHTNE Oma hotelli, külaliskorteri, kontori, sauna või mu…" at bounding box center [404, 139] width 577 height 93
click at [444, 129] on div "Oma hotelli, külaliskorteri, kontori, sauna või muu teenuse müümiseks vajad hea…" at bounding box center [548, 140] width 289 height 91
click at [268, 114] on div "MÜÜMINE MEIE ABIGA ON LIHTNE" at bounding box center [260, 139] width 289 height 93
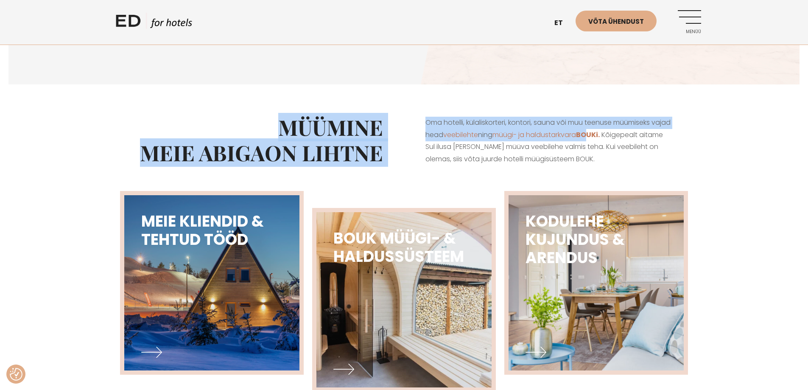
drag, startPoint x: 465, startPoint y: 130, endPoint x: 633, endPoint y: 171, distance: 173.5
click at [616, 167] on div "MÜÜMINE MEIE ABIGA ON LIHTNE Oma hotelli, külaliskorteri, kontori, sauna või mu…" at bounding box center [404, 139] width 577 height 93
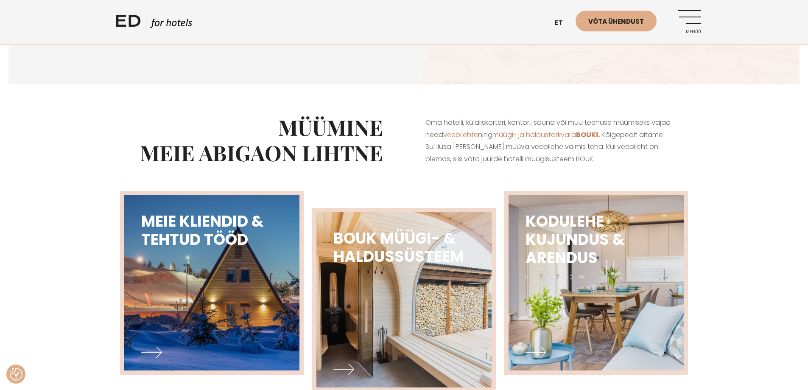
click at [659, 166] on p "Oma hotelli, külaliskorteri, kontori, sauna või muu teenuse müümiseks vajad hea…" at bounding box center [549, 141] width 246 height 49
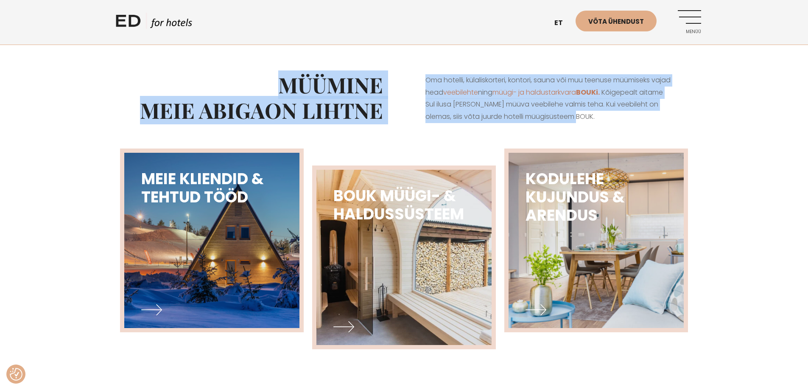
drag, startPoint x: 551, startPoint y: 131, endPoint x: 240, endPoint y: 72, distance: 316.6
click at [240, 72] on div "MÜÜMINE MEIE ABIGA ON LIHTNE Oma hotelli, külaliskorteri, kontori, sauna või mu…" at bounding box center [404, 97] width 577 height 93
click at [276, 79] on h2 "MÜÜMINE MEIE ABIGA ON LIHTNE" at bounding box center [260, 97] width 246 height 51
drag, startPoint x: 271, startPoint y: 79, endPoint x: 601, endPoint y: 142, distance: 335.8
click at [594, 144] on div "MÜÜMINE MEIE ABIGA ON LIHTNE Oma hotelli, külaliskorteri, kontori, sauna või mu…" at bounding box center [404, 97] width 577 height 93
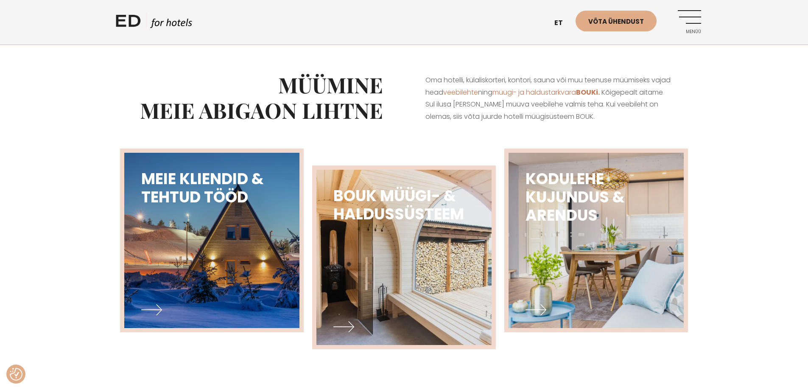
click at [605, 123] on p "Oma hotelli, külaliskorteri, kontori, sauna või muu teenuse müümiseks vajad hea…" at bounding box center [549, 98] width 246 height 49
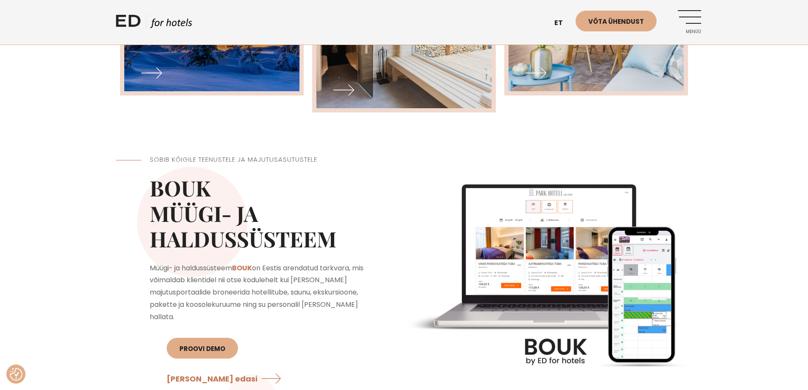
scroll to position [637, 0]
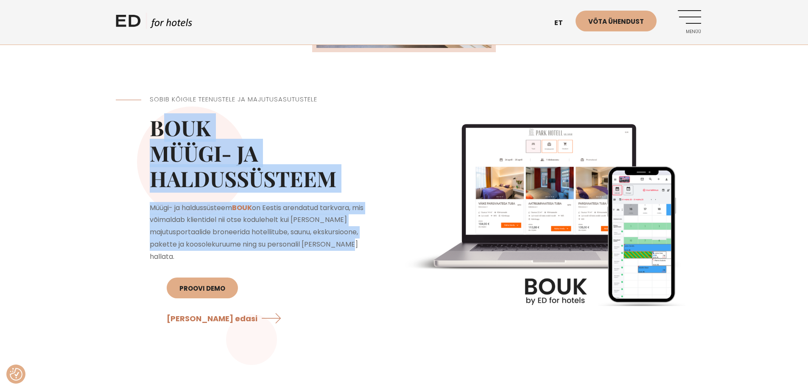
drag, startPoint x: 160, startPoint y: 157, endPoint x: 364, endPoint y: 269, distance: 232.9
click at [364, 269] on div "SOBIB KÕIGILE TEENUSTELE JA MAJUTUSASUTUSTELE BOUK Müügi- ja haldussüsteem Müüg…" at bounding box center [260, 219] width 289 height 292
click at [340, 261] on span "Müügi- ja haldussüsteem BOUK on Eestis arendatud tarkvara, mis võimaldab klient…" at bounding box center [257, 232] width 214 height 59
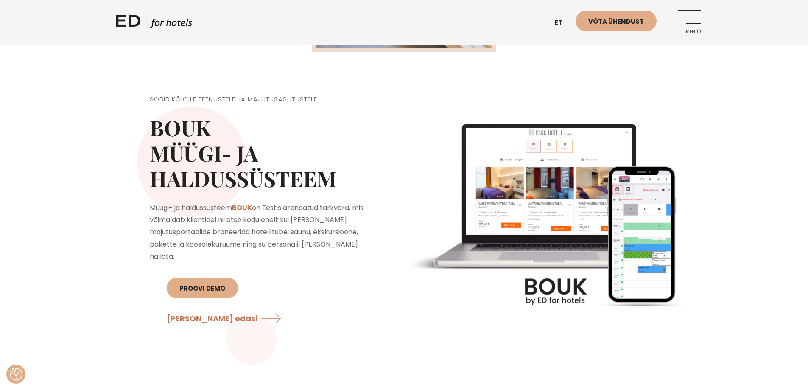
click at [36, 235] on div "SOBIB KÕIGILE TEENUSTELE JA MAJUTUSASUTUSTELE BOUK Müügi- ja haldussüsteem Müüg…" at bounding box center [404, 219] width 808 height 292
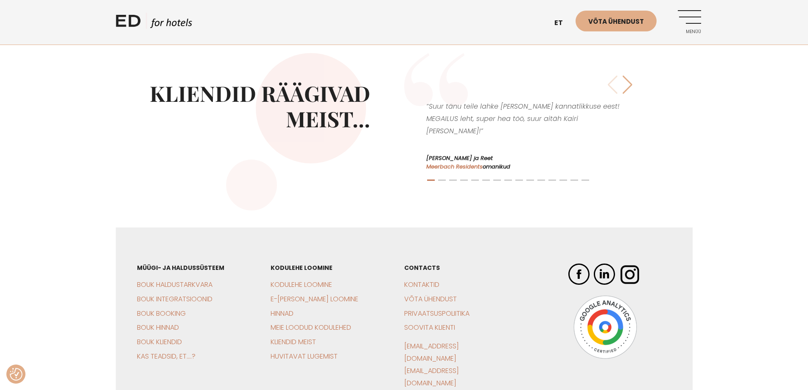
scroll to position [2004, 0]
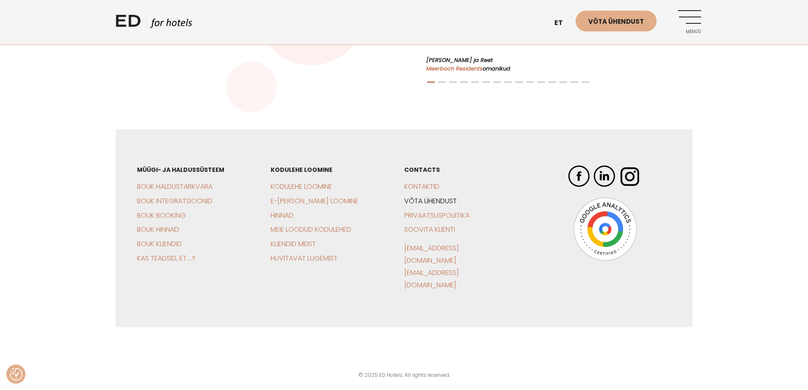
click at [441, 206] on link "Võta ühendust" at bounding box center [430, 201] width 53 height 10
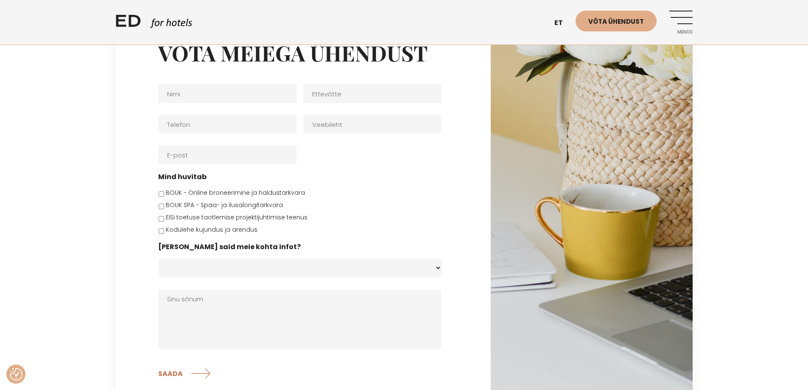
scroll to position [42, 0]
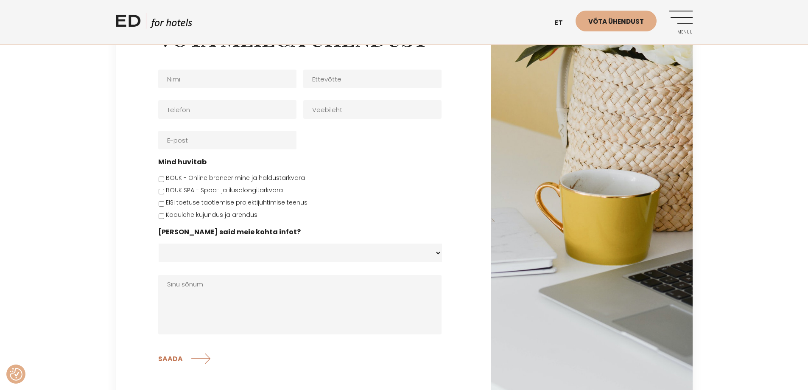
click at [162, 215] on input "Kodulehe kujundus ja arendus" at bounding box center [162, 216] width 6 height 6
checkbox input "true"
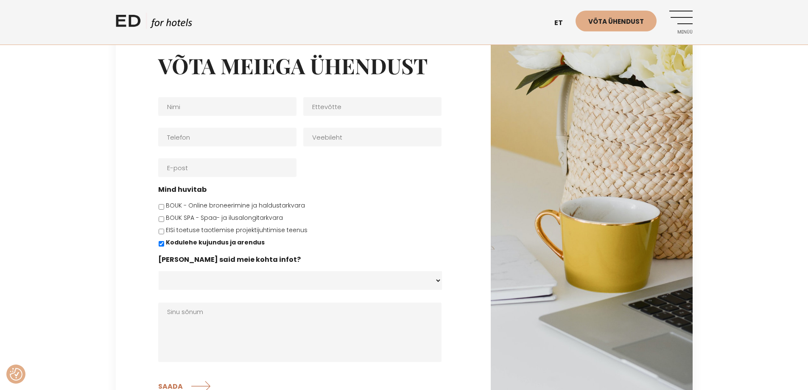
scroll to position [0, 0]
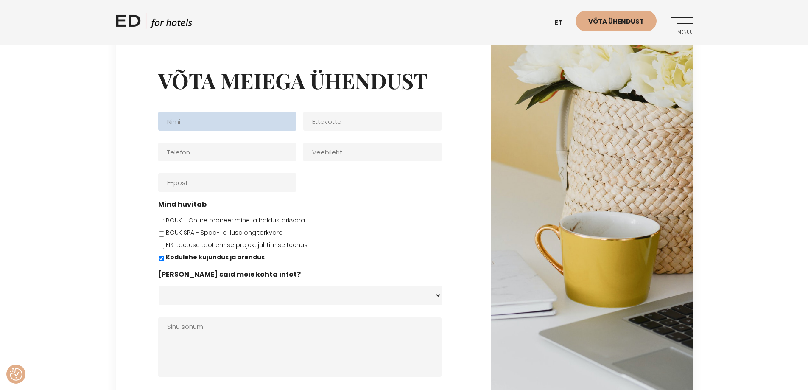
click at [210, 120] on input "Nimi *" at bounding box center [227, 121] width 138 height 19
click at [194, 123] on input "Nimi *" at bounding box center [227, 121] width 138 height 19
type input "Ingrid Sepp"
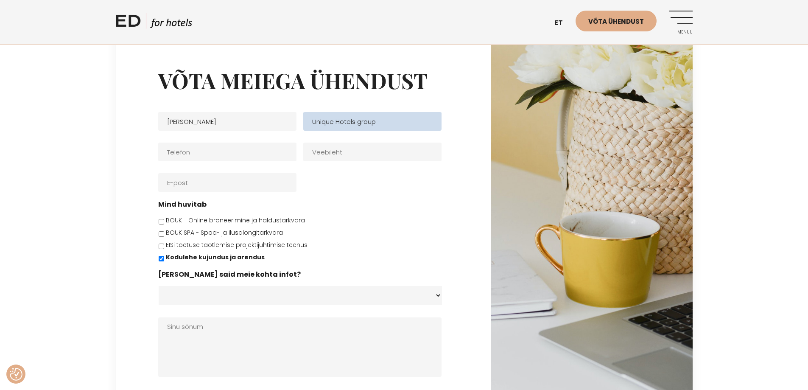
type input "Unique Hotels group"
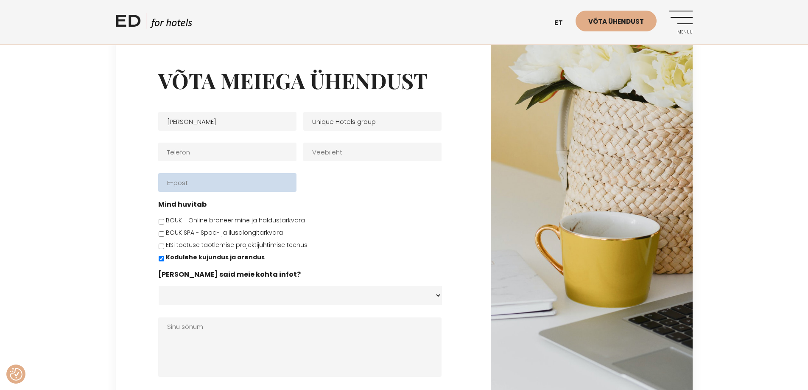
click at [258, 180] on input "E-post *" at bounding box center [227, 182] width 138 height 19
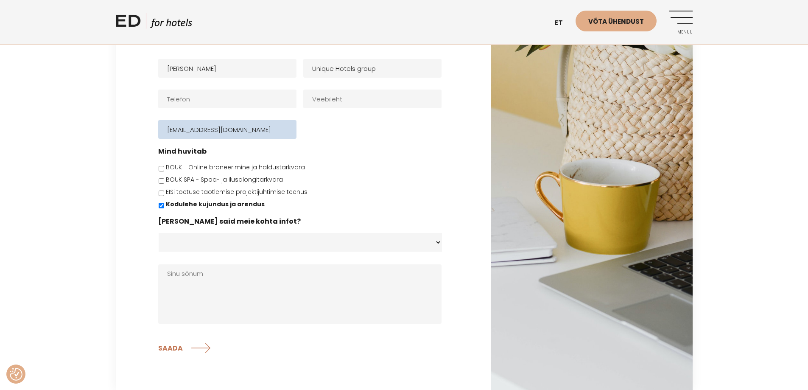
scroll to position [127, 0]
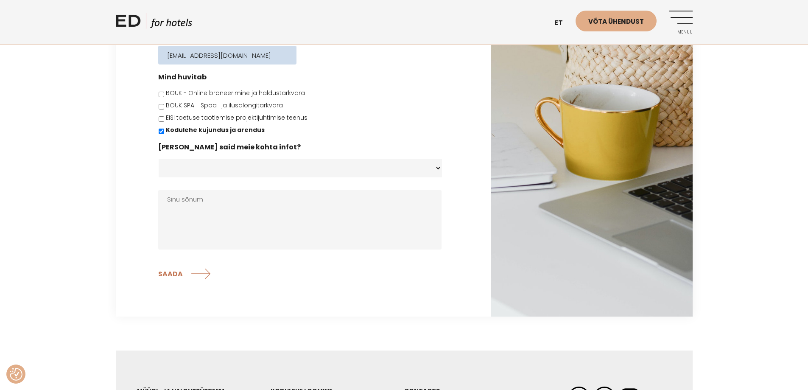
type input "marketing@uhotelsgroup.com"
drag, startPoint x: 271, startPoint y: 163, endPoint x: 271, endPoint y: 169, distance: 6.4
click at [271, 163] on select "Koduleht - Edhotels.com Facebook Instagram Googli otsing E-post Soovitati Muu" at bounding box center [300, 168] width 283 height 19
click at [267, 171] on select "Koduleht - Edhotels.com Facebook Instagram Googli otsing E-post Soovitati Muu" at bounding box center [300, 168] width 283 height 19
select select "Muu"
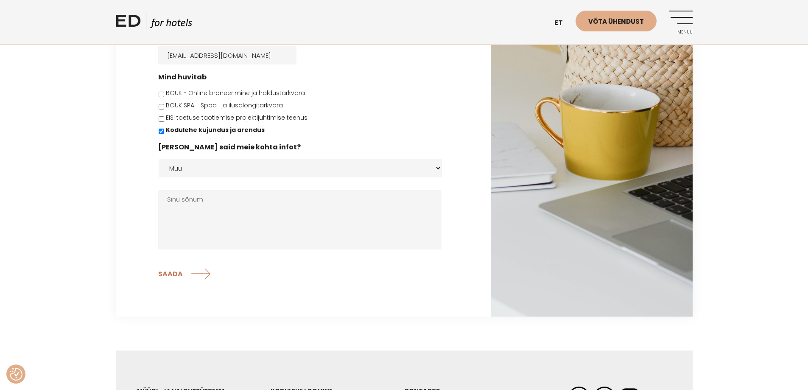
click at [159, 159] on select "Koduleht - Edhotels.com Facebook Instagram Googli otsing E-post Soovitati Muu" at bounding box center [300, 168] width 283 height 19
click at [230, 189] on ul "Nimi * Ingrid Sepp Ettevõtte Unique Hotels group Telefon * Veebileht E-post * m…" at bounding box center [303, 111] width 290 height 277
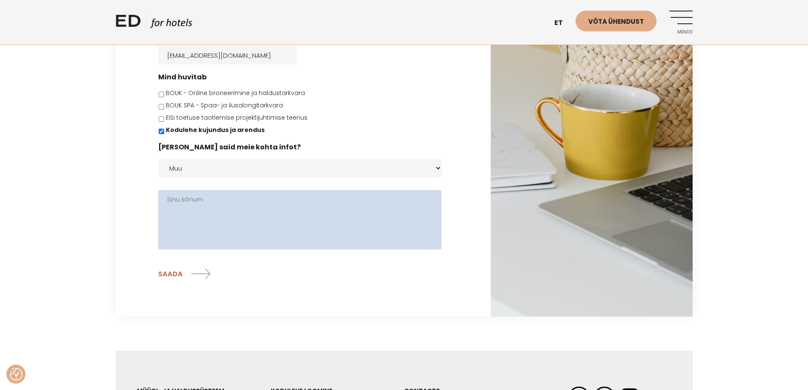
click at [228, 211] on textarea "Sinu sõnum" at bounding box center [299, 219] width 283 height 59
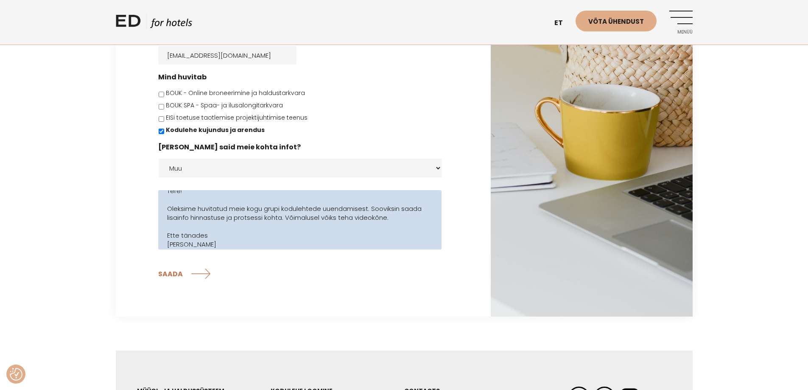
scroll to position [17, 0]
click at [203, 238] on textarea "Tere! Oleksime huvitatud meie kogu grupi kodulehtede uuendamisest. Sooviksin sa…" at bounding box center [299, 219] width 283 height 59
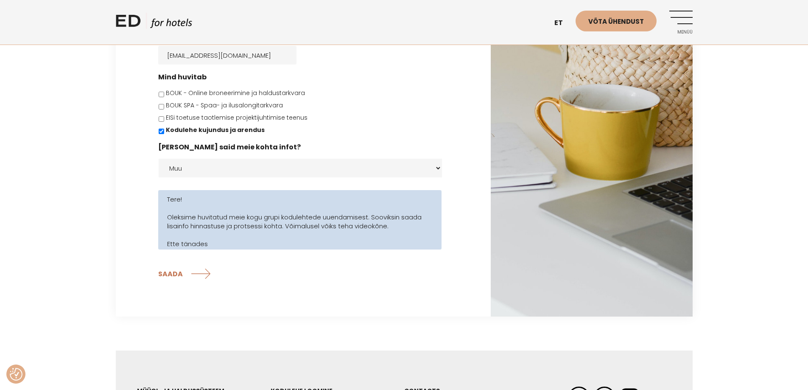
drag, startPoint x: 231, startPoint y: 216, endPoint x: 247, endPoint y: 216, distance: 15.3
click at [247, 216] on textarea "Tere! Oleksime huvitatud meie kogu grupi kodulehtede uuendamisest. Sooviksin sa…" at bounding box center [299, 219] width 283 height 59
click at [246, 216] on textarea "Tere! Oleksime huvitatud kogu grupi kodulehtede uuendamisest. Sooviksin saada l…" at bounding box center [299, 219] width 283 height 59
click at [289, 217] on textarea "Tere! Oleksime huvitatud kogu Unique grupi kodulehtede uuendamisest. Sooviksin …" at bounding box center [299, 219] width 283 height 59
click at [259, 236] on textarea "Tere! Oleksime huvitatud kogu Unique grupi hotellide ja restoranide kodulehtede…" at bounding box center [299, 219] width 283 height 59
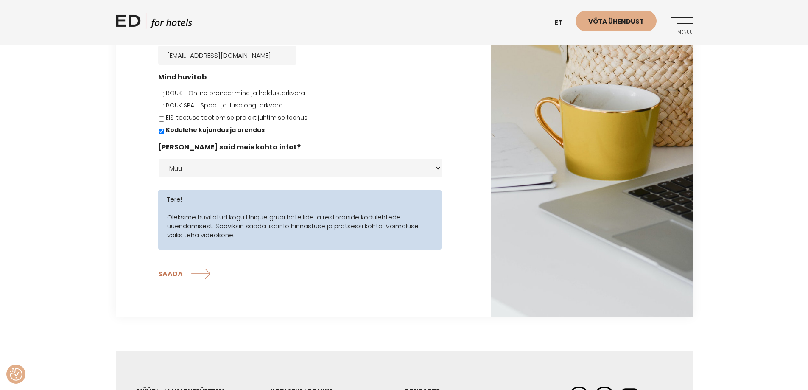
click at [291, 227] on textarea "Tere! Oleksime huvitatud kogu Unique grupi hotellide ja restoranide kodulehtede…" at bounding box center [299, 219] width 283 height 59
click at [338, 227] on textarea "Tere! Oleksime huvitatud kogu Unique grupi hotellide ja restoranide kodulehtede…" at bounding box center [299, 219] width 283 height 59
click at [320, 236] on textarea "Tere! Oleksime huvitatud kogu Unique grupi hotellide ja restoranide kodulehtede…" at bounding box center [299, 219] width 283 height 59
click at [281, 243] on textarea "Tere! Oleksime huvitatud kogu Unique grupi hotellide ja restoranide kodulehtede…" at bounding box center [299, 219] width 283 height 59
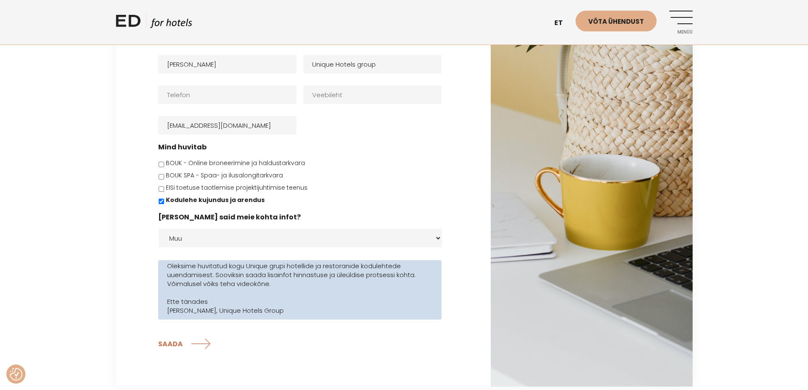
scroll to position [42, 0]
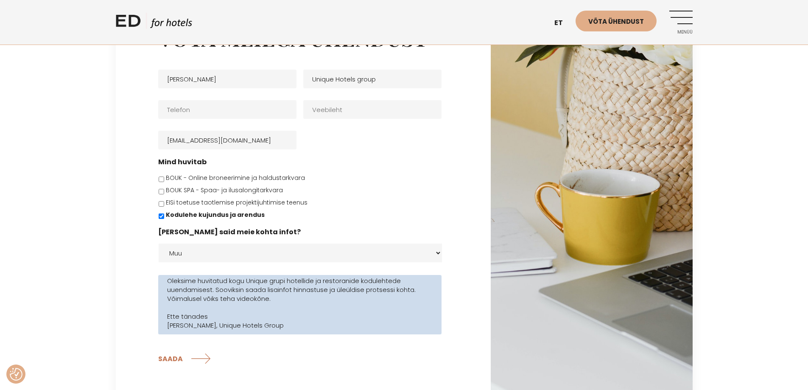
type textarea "Tere! Oleksime huvitatud kogu Unique grupi hotellide ja restoranide kodulehtede…"
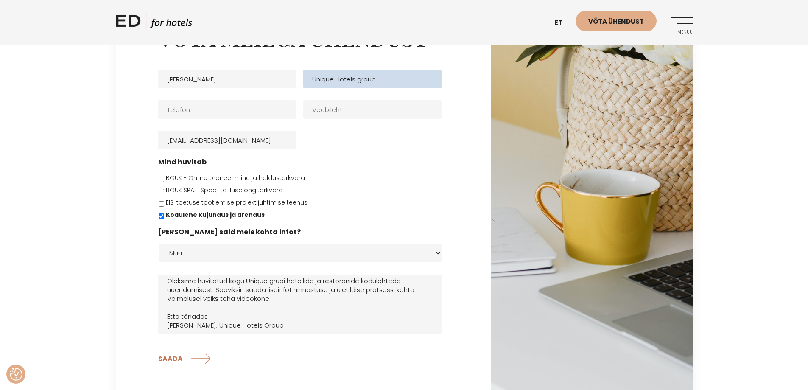
click at [359, 82] on input "Unique Hotels group" at bounding box center [372, 79] width 138 height 19
type input "Unique Hotels Group"
click at [44, 188] on div "Võta meiega ühendust Nimi * Ingrid Sepp Ettevõtte Unique Hotels Group Telefon *…" at bounding box center [404, 197] width 808 height 410
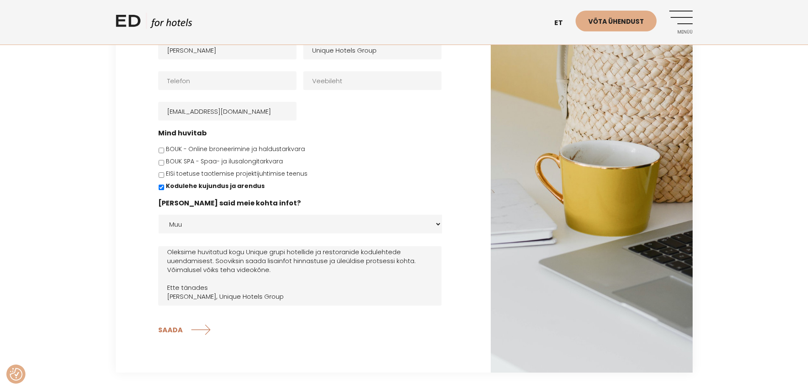
scroll to position [85, 0]
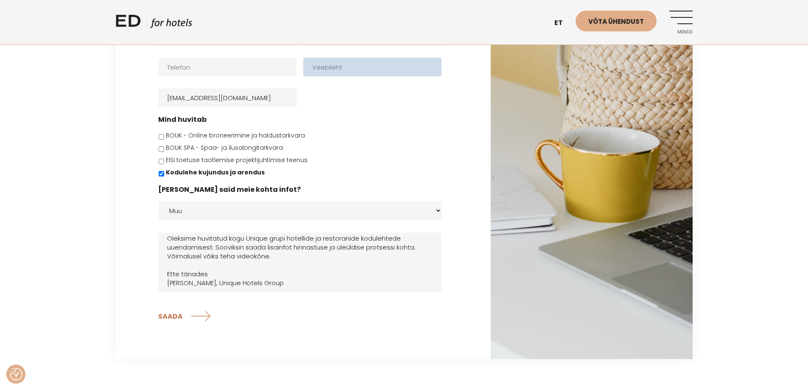
click at [339, 75] on input "Veebileht" at bounding box center [372, 67] width 138 height 19
click at [355, 65] on input "uhotelsgroupcom" at bounding box center [372, 67] width 138 height 19
type input "uhotelsgroup.com"
click at [47, 135] on div "Võta meiega ühendust Nimi * Ingrid Sepp Ettevõtte Unique Hotels Group Telefon *…" at bounding box center [404, 154] width 808 height 410
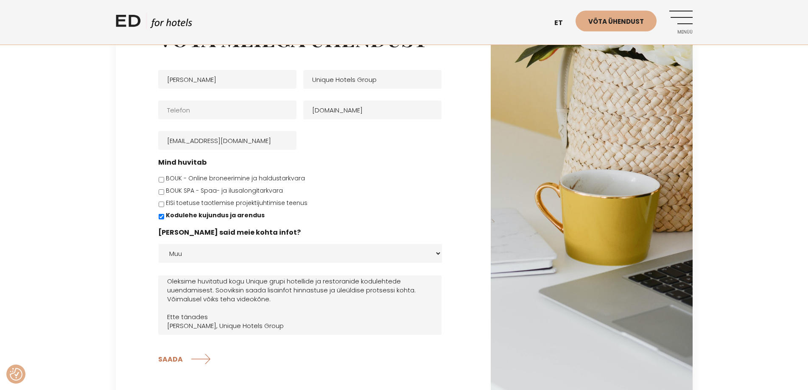
scroll to position [42, 0]
click at [185, 359] on input "SAADA" at bounding box center [185, 358] width 54 height 21
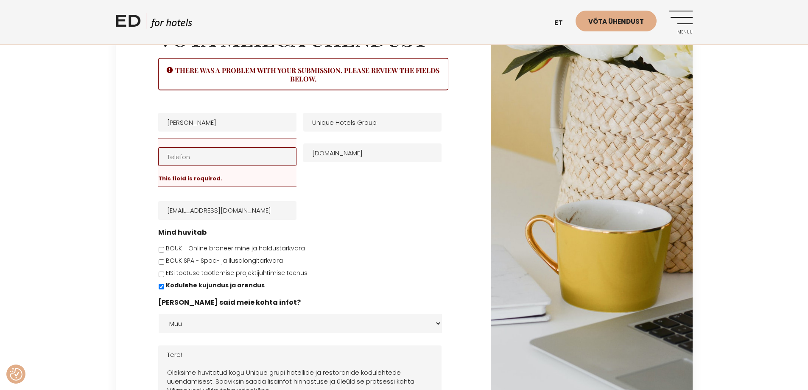
scroll to position [58, 0]
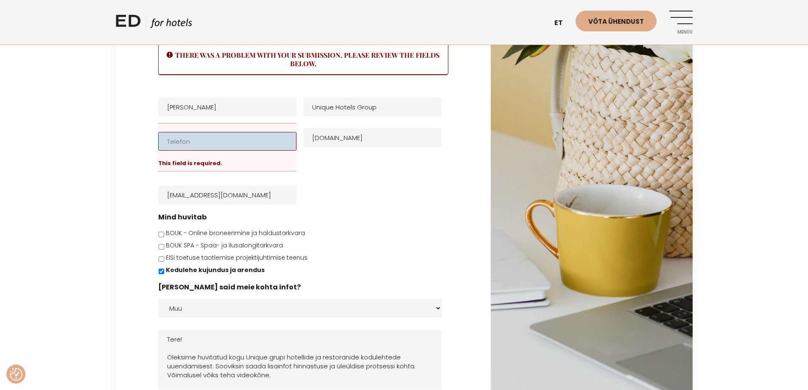
click at [195, 143] on input "Telefon *" at bounding box center [227, 141] width 138 height 19
type input "5533889"
click at [69, 200] on div "Võta meiega ühendust There was a problem with your submission. Please review th…" at bounding box center [404, 216] width 808 height 480
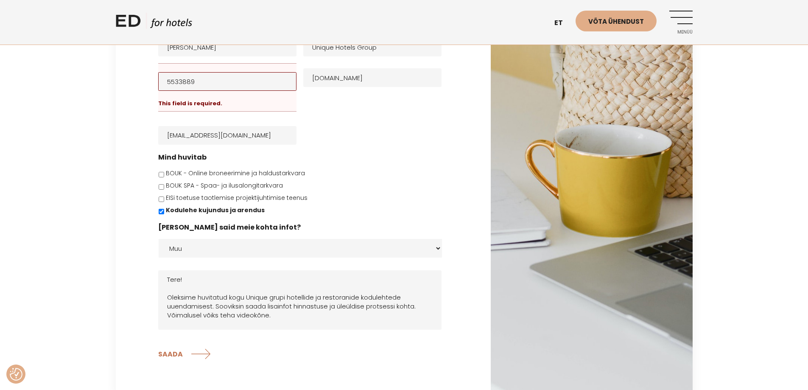
scroll to position [227, 0]
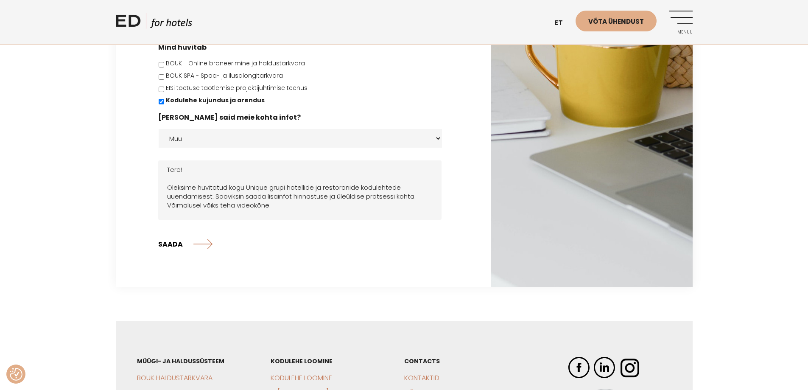
click at [170, 244] on input "SAADA" at bounding box center [185, 243] width 54 height 21
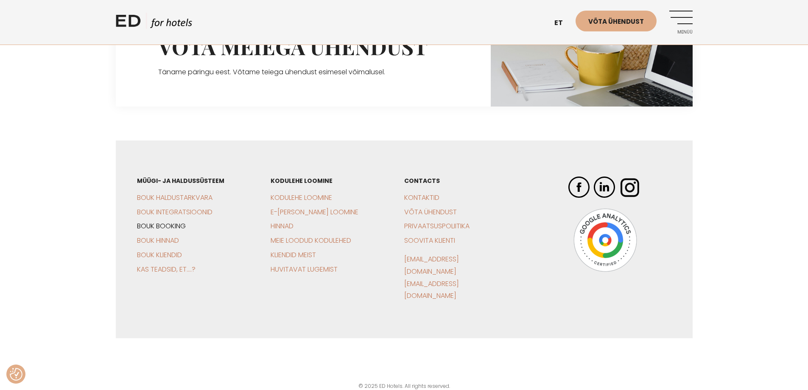
scroll to position [0, 0]
